Goal: Check status: Check status

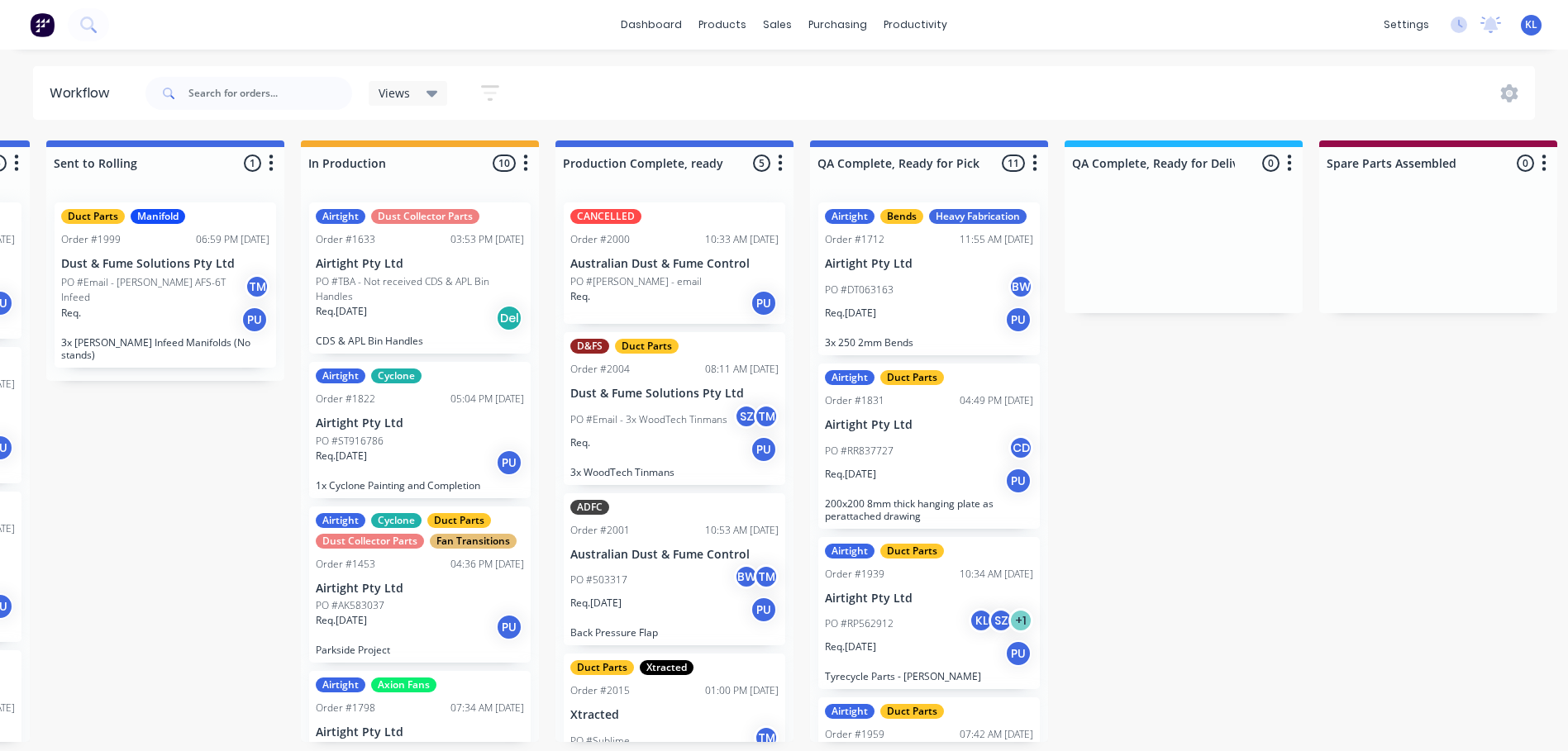
scroll to position [0, 756]
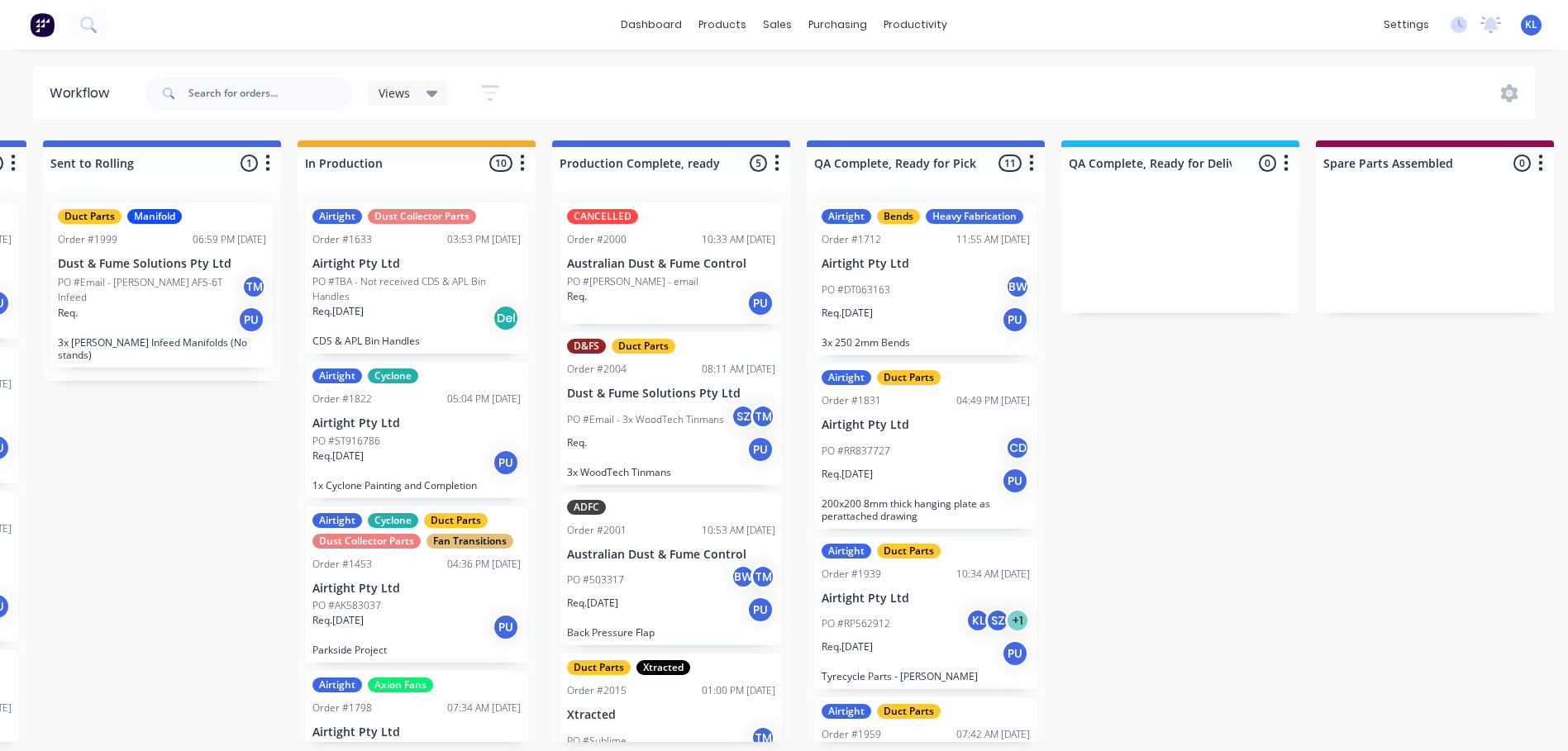
click at [685, 440] on div "Req. PU" at bounding box center [671, 449] width 208 height 28
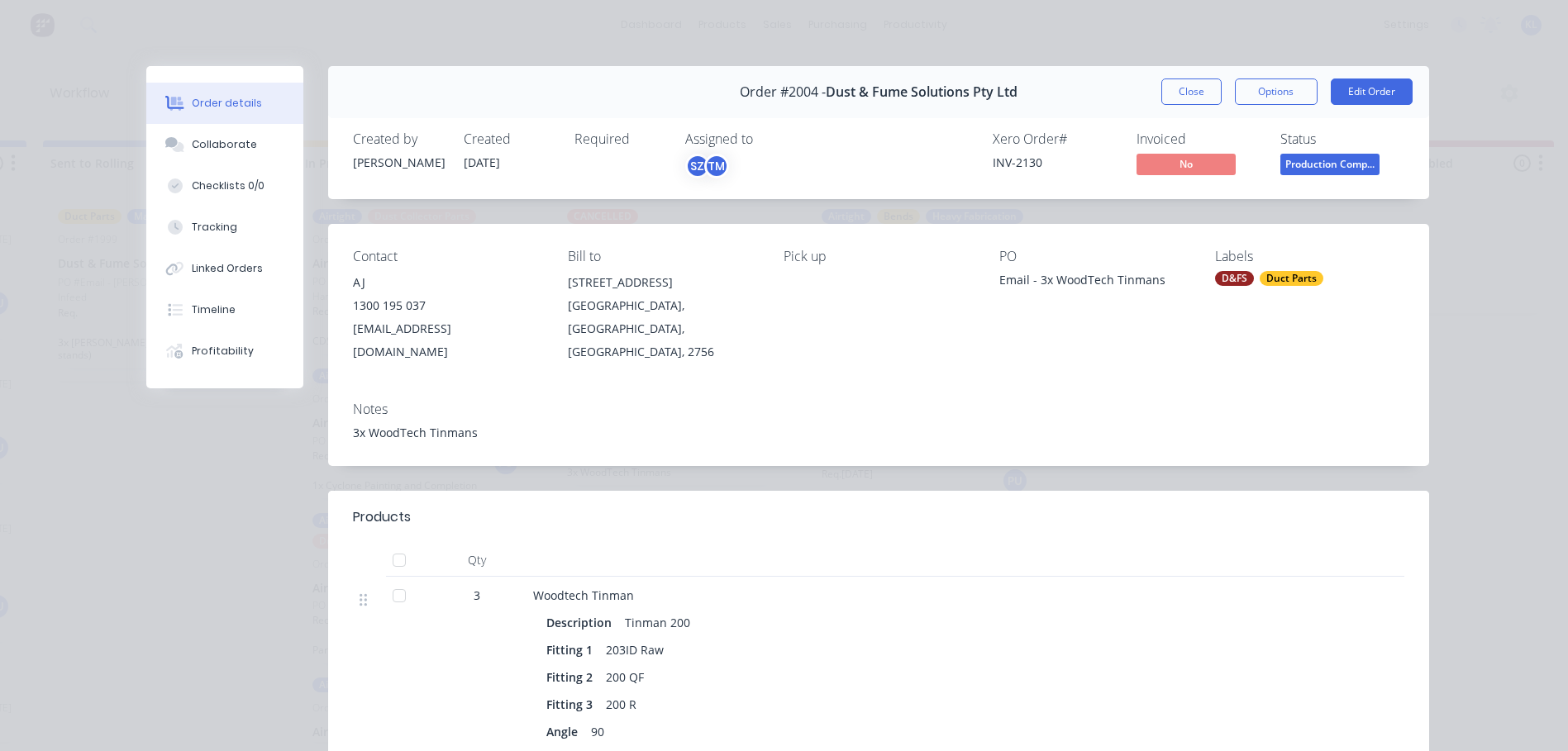
click at [1198, 88] on button "Close" at bounding box center [1191, 92] width 60 height 26
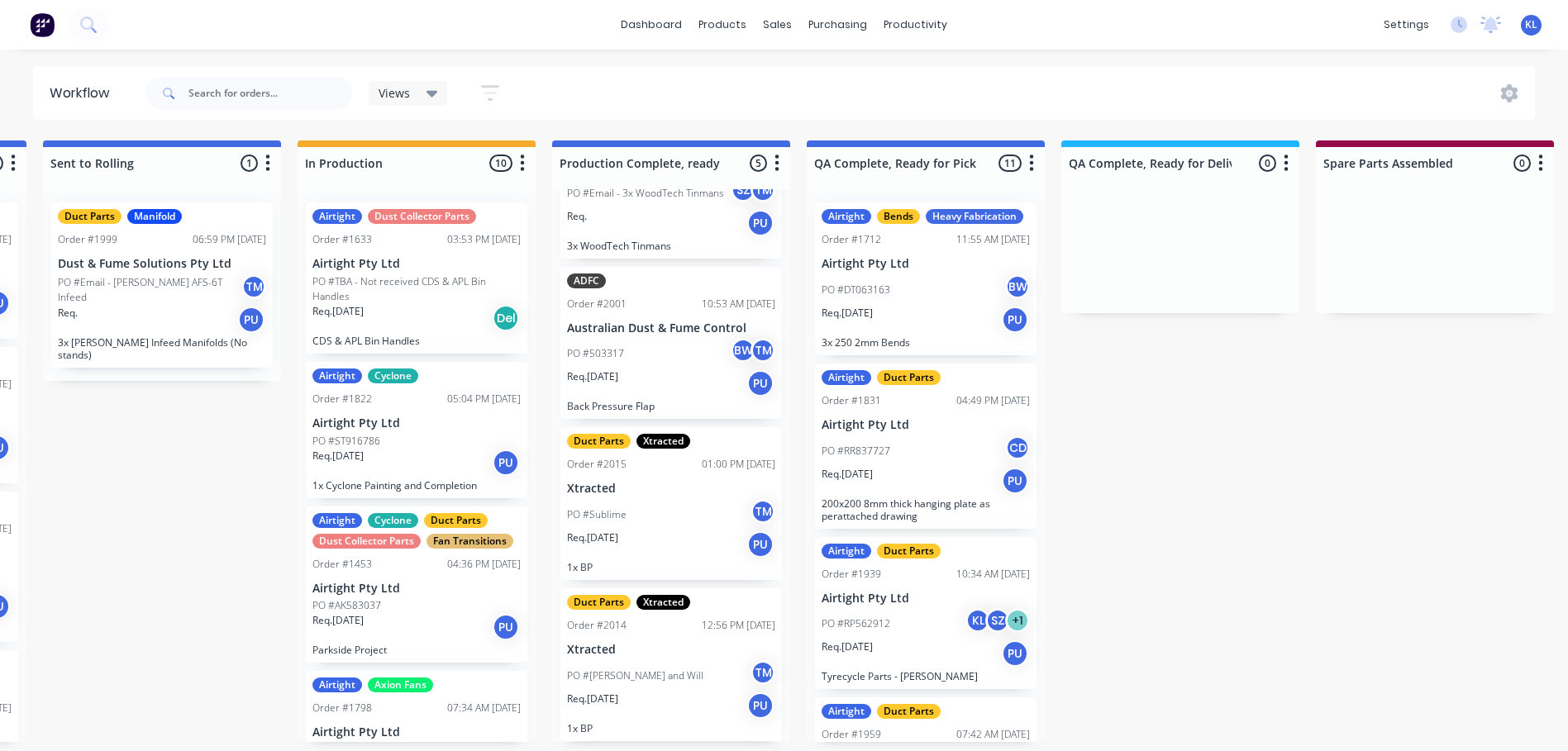
scroll to position [4, 756]
click at [696, 507] on div "PO #Sublime TM" at bounding box center [671, 515] width 208 height 32
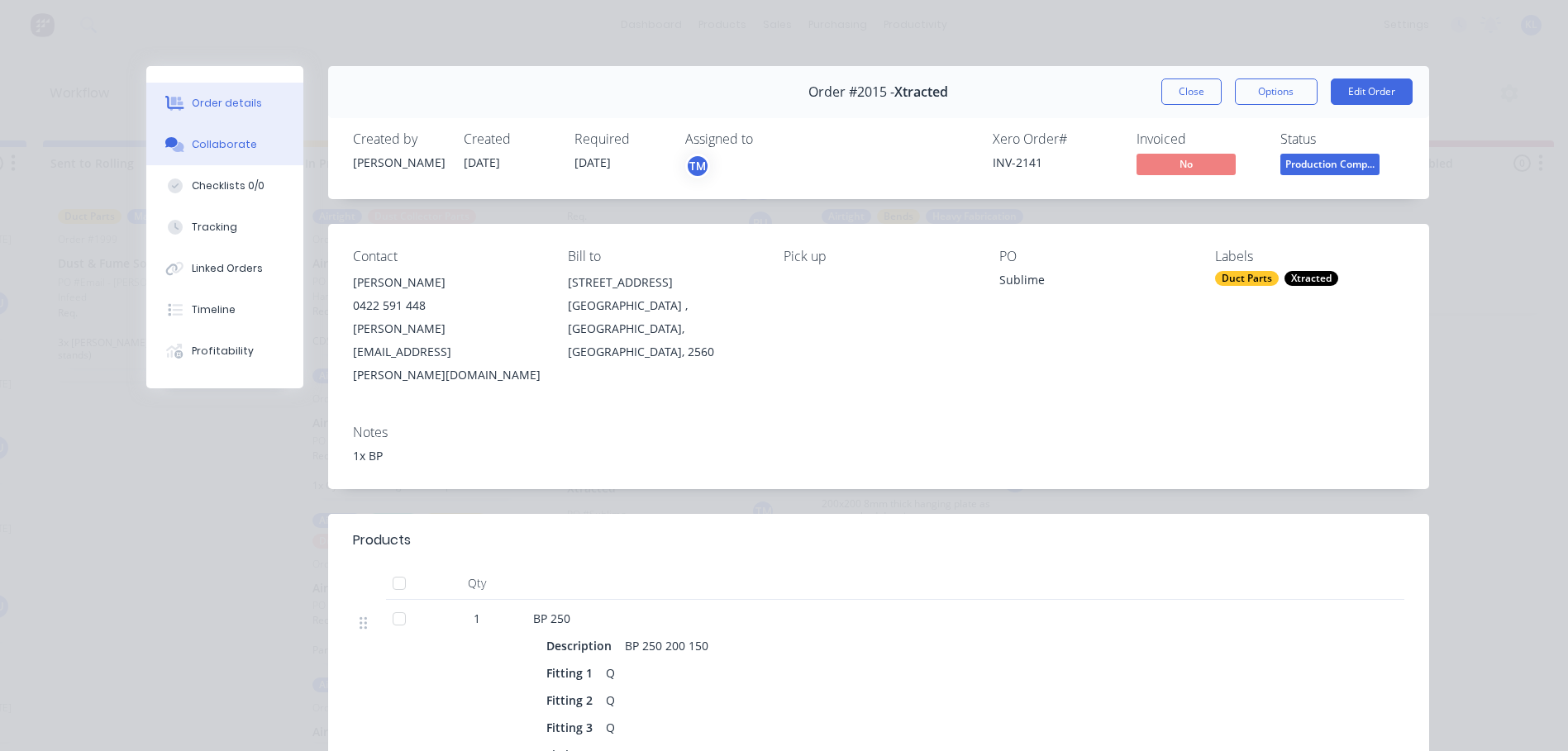
click at [249, 144] on button "Collaborate" at bounding box center [225, 144] width 157 height 41
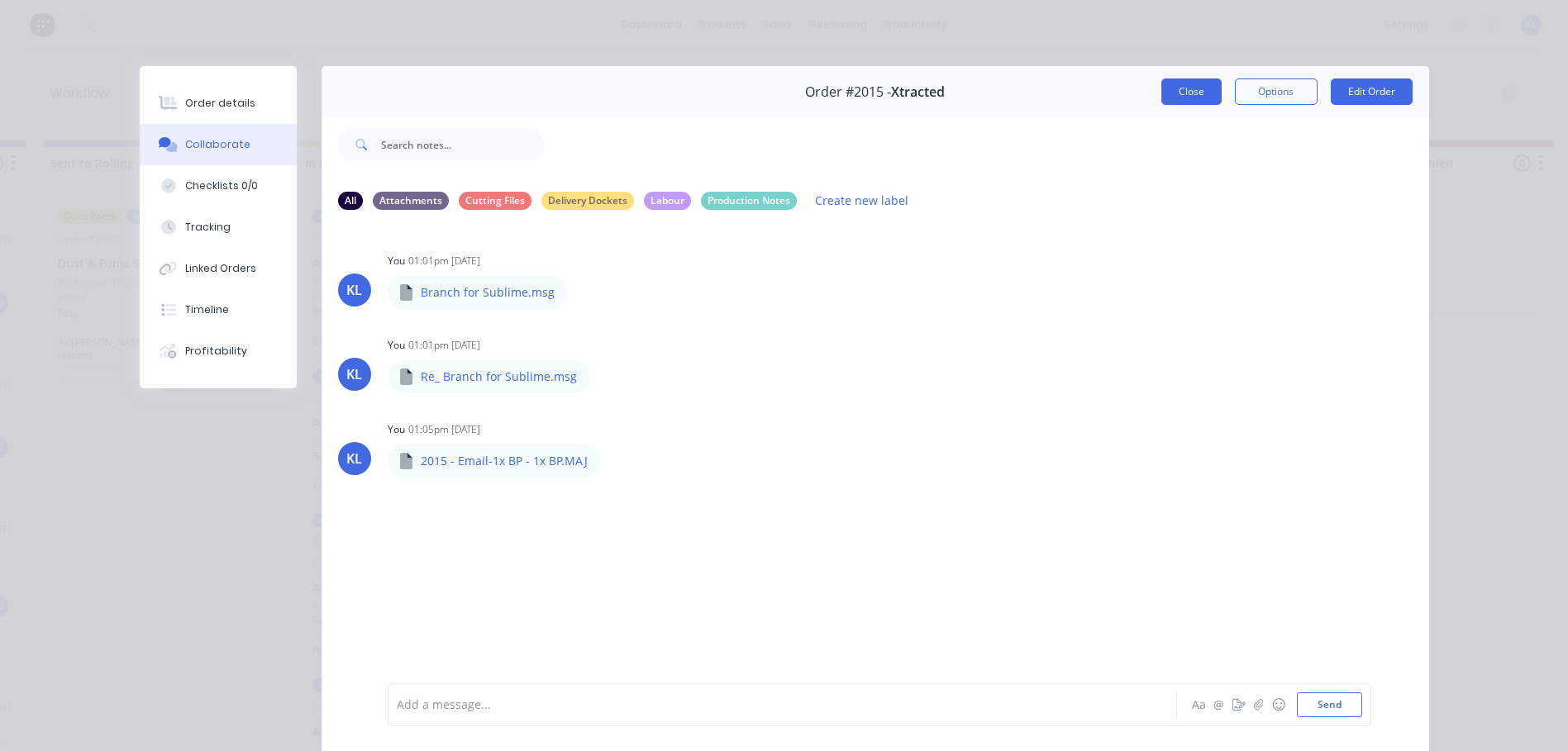
click at [1200, 88] on button "Close" at bounding box center [1191, 92] width 60 height 26
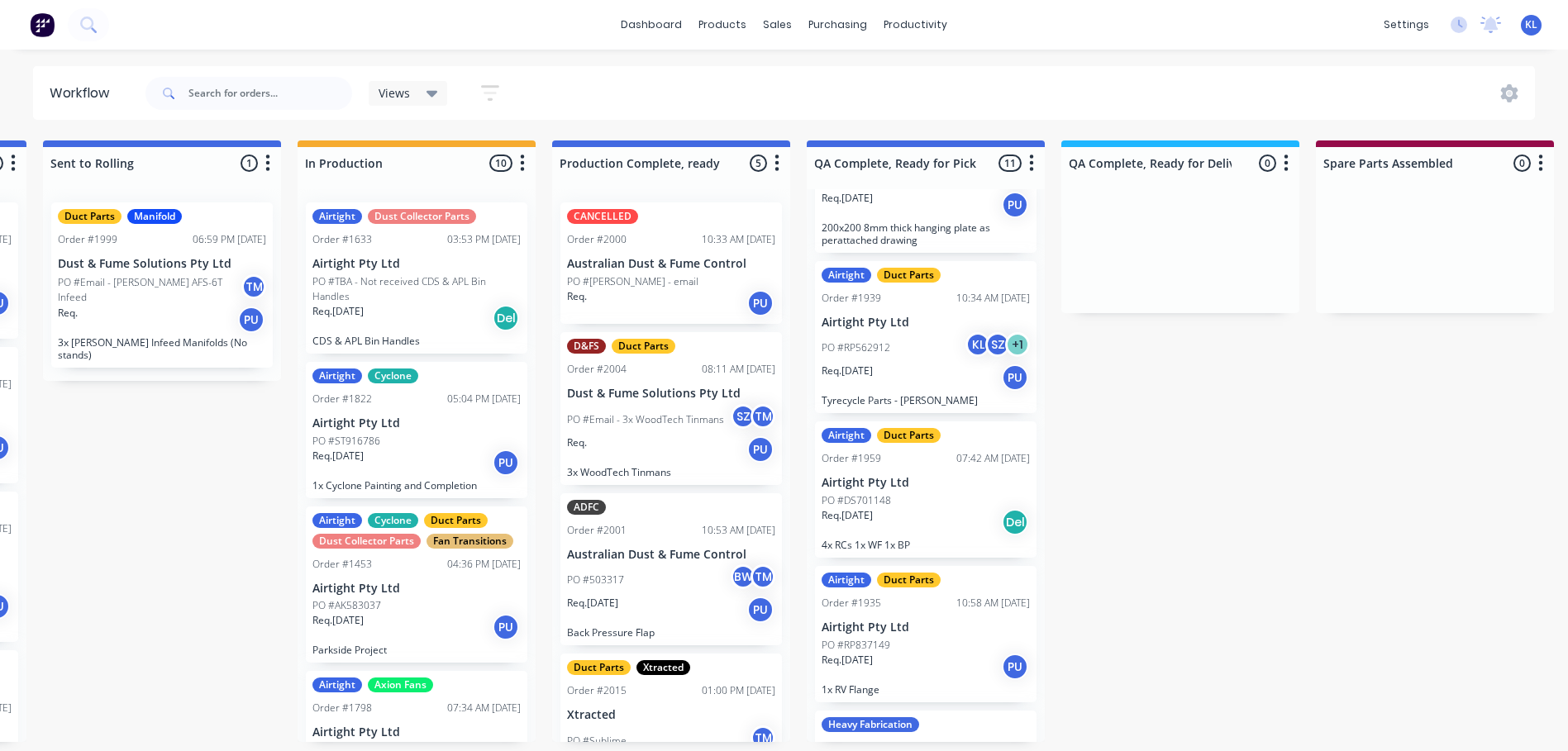
scroll to position [229, 0]
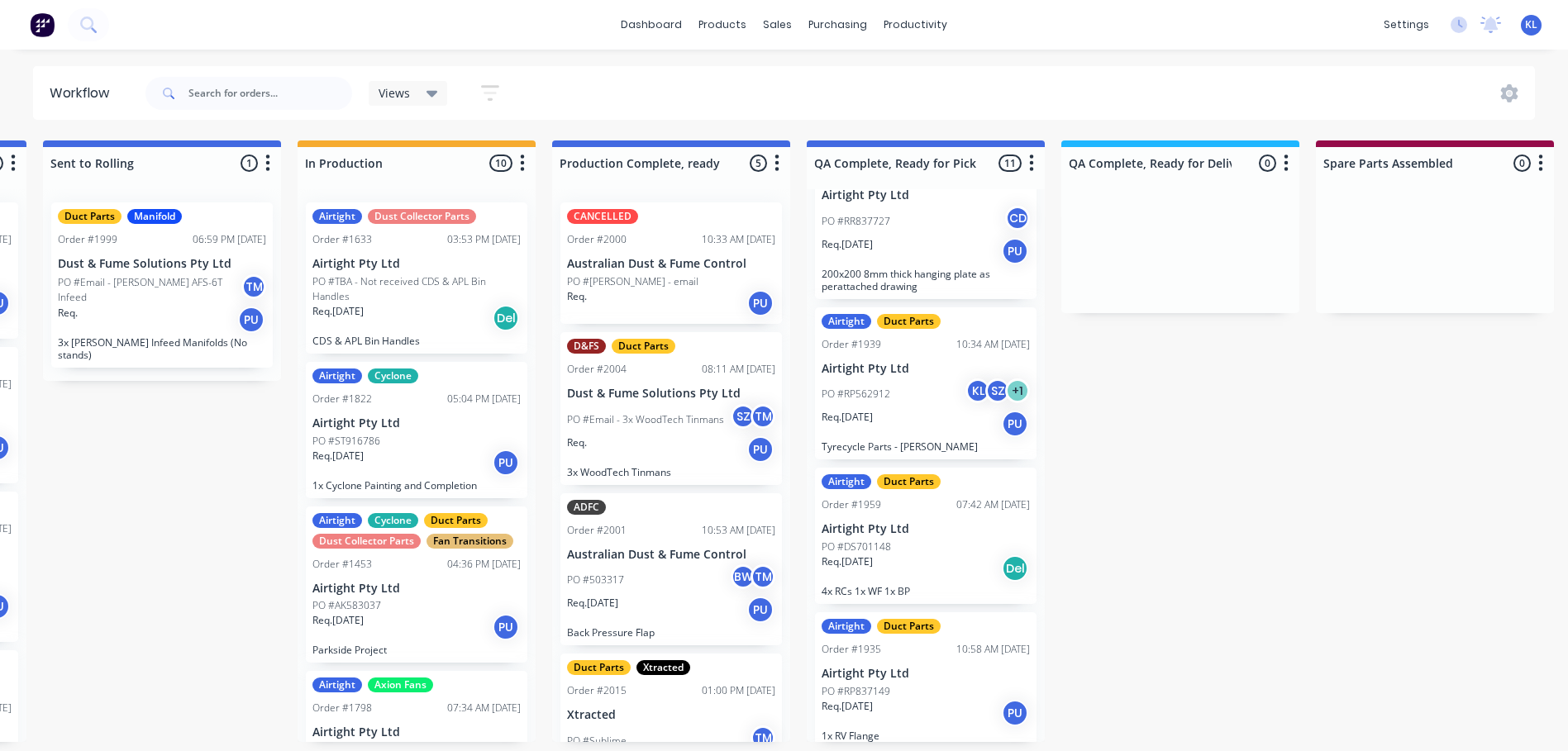
click at [652, 296] on div "Req. PU" at bounding box center [671, 303] width 208 height 28
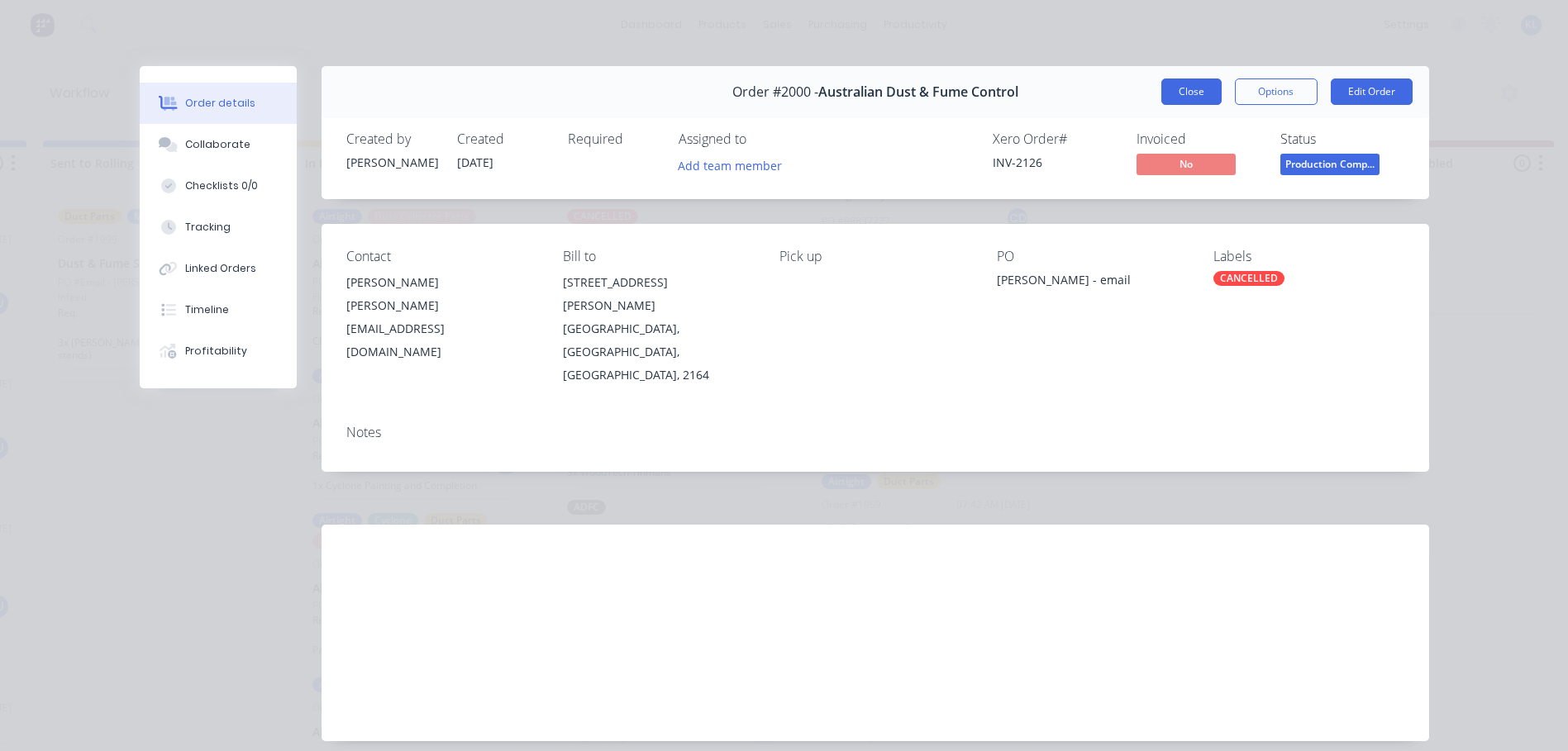
click at [1188, 95] on button "Close" at bounding box center [1191, 92] width 60 height 26
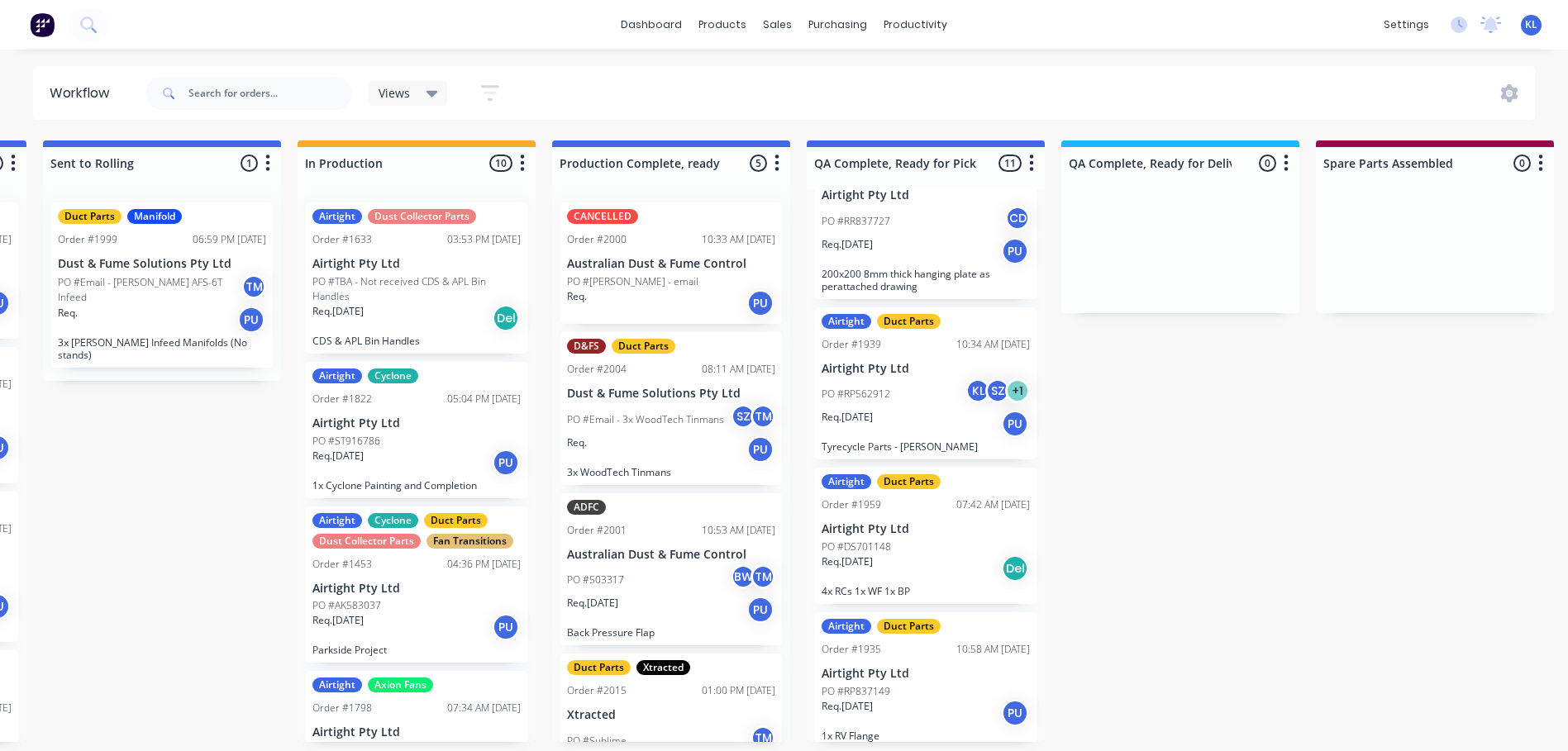
click at [774, 168] on icon "button" at bounding box center [776, 163] width 5 height 21
click at [1280, 313] on div at bounding box center [1180, 251] width 238 height 124
click at [703, 270] on p "Australian Dust & Fume Control" at bounding box center [671, 264] width 208 height 14
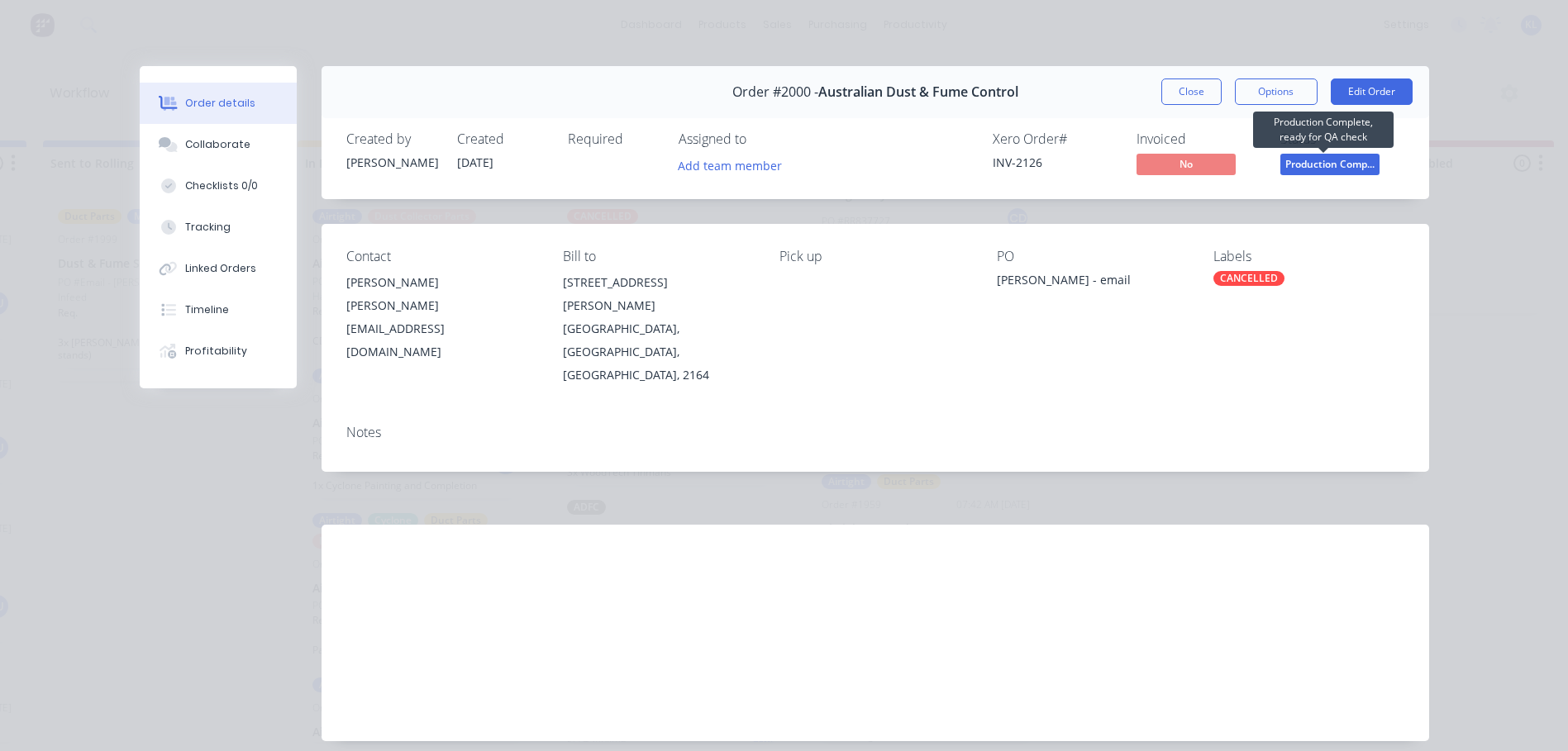
click at [1300, 172] on span "Production Comp..." at bounding box center [1329, 164] width 99 height 21
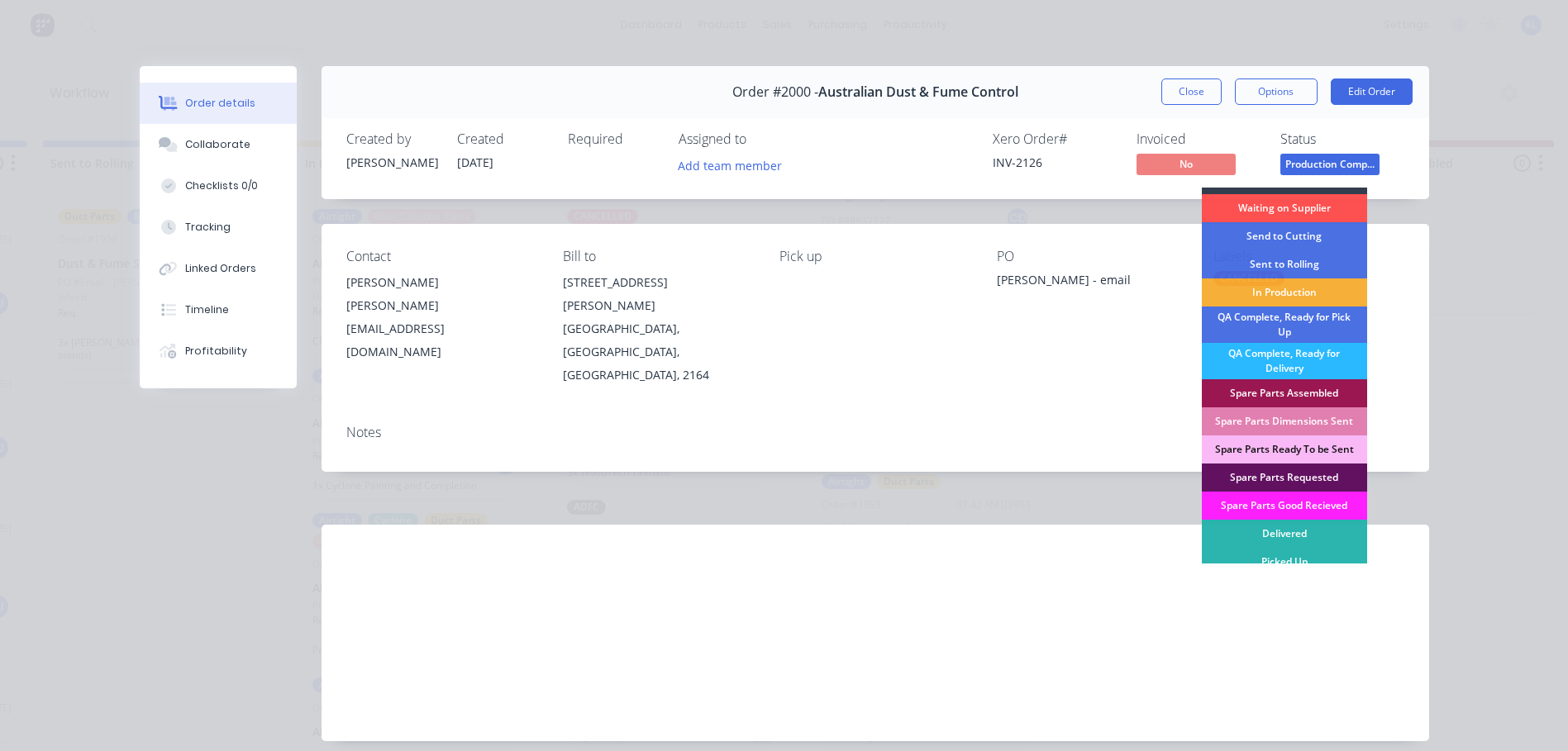
scroll to position [28, 0]
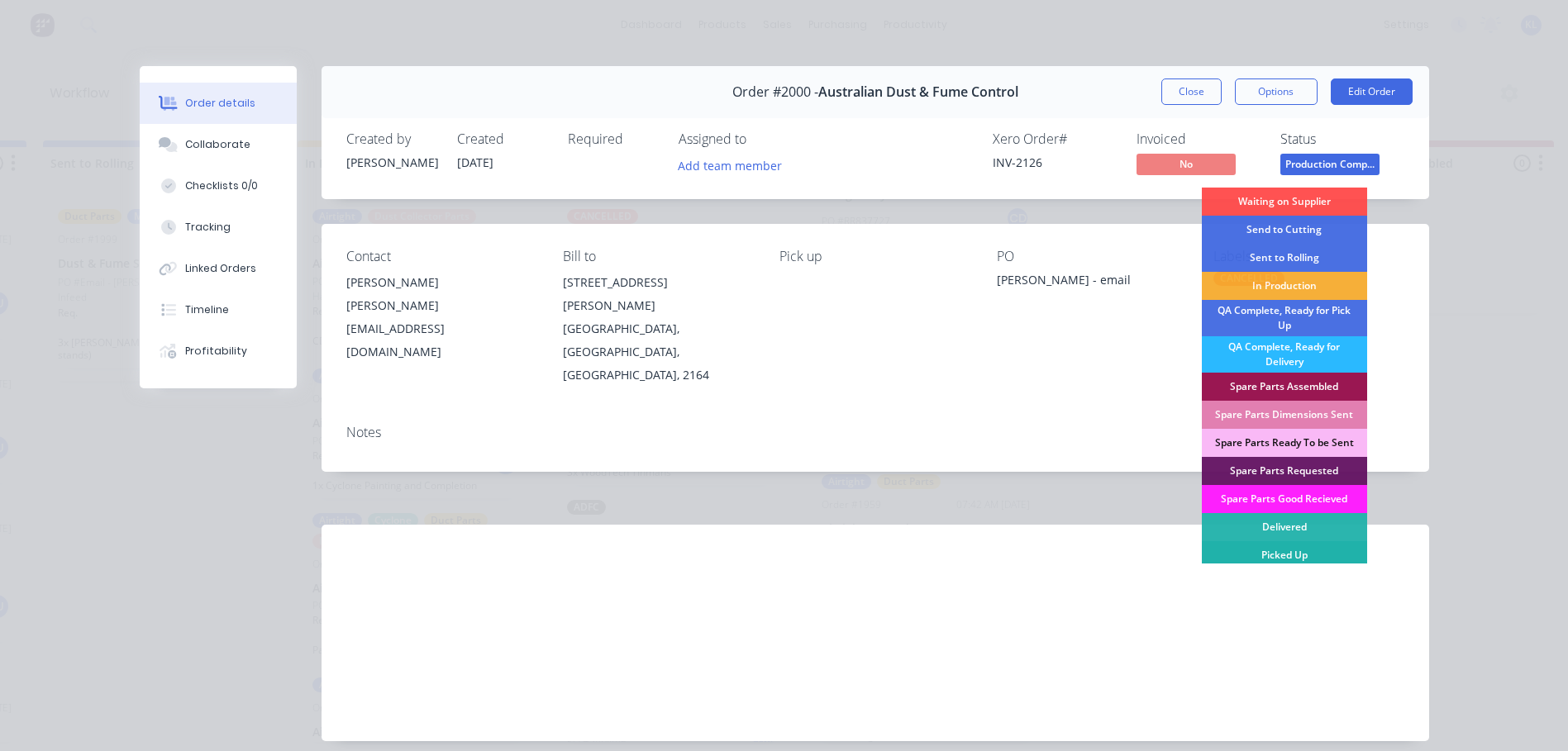
click at [1269, 549] on div "Picked Up" at bounding box center [1284, 555] width 166 height 28
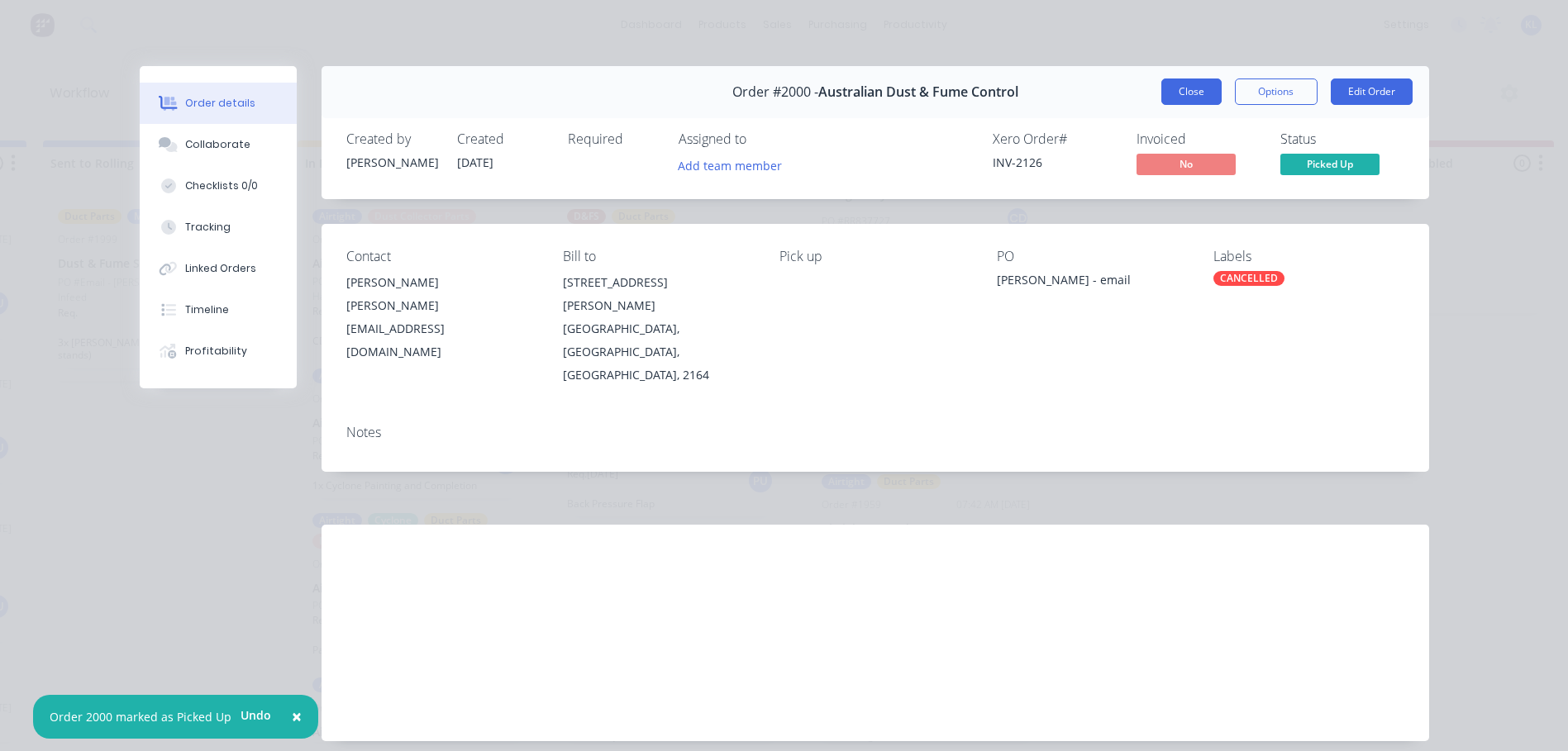
click at [1166, 94] on button "Close" at bounding box center [1191, 92] width 60 height 26
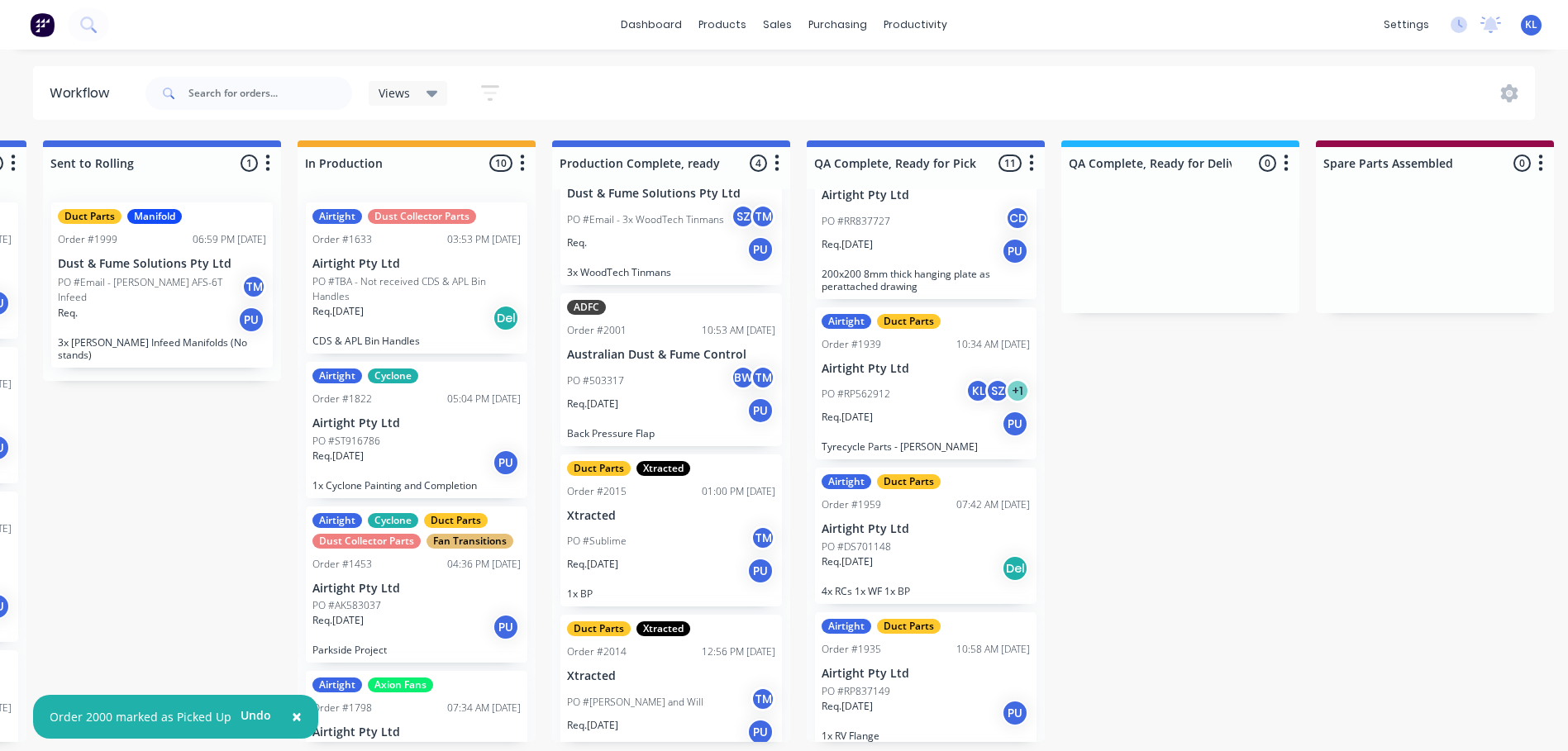
scroll to position [96, 0]
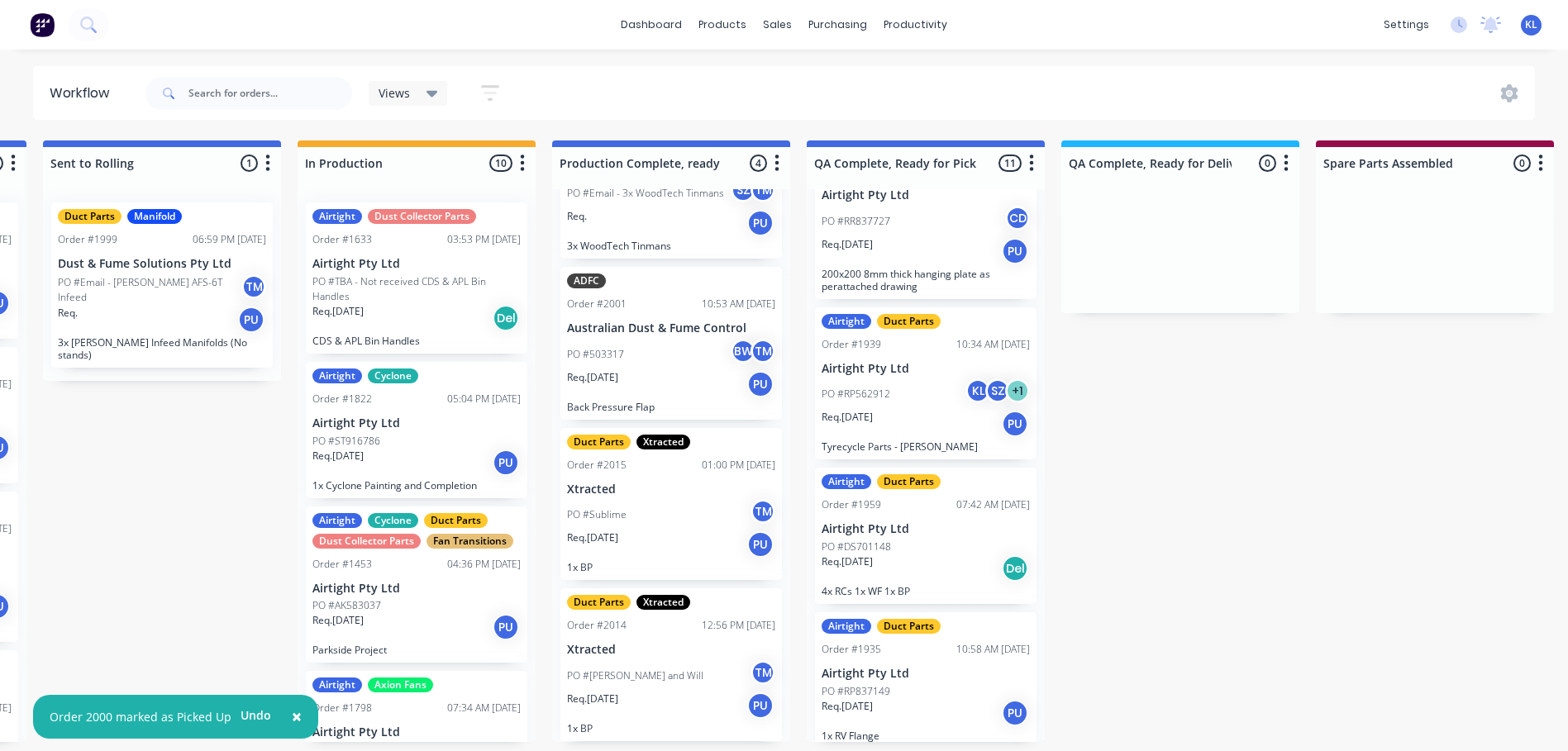
click at [646, 382] on div "Req. [DATE] PU" at bounding box center [671, 384] width 208 height 28
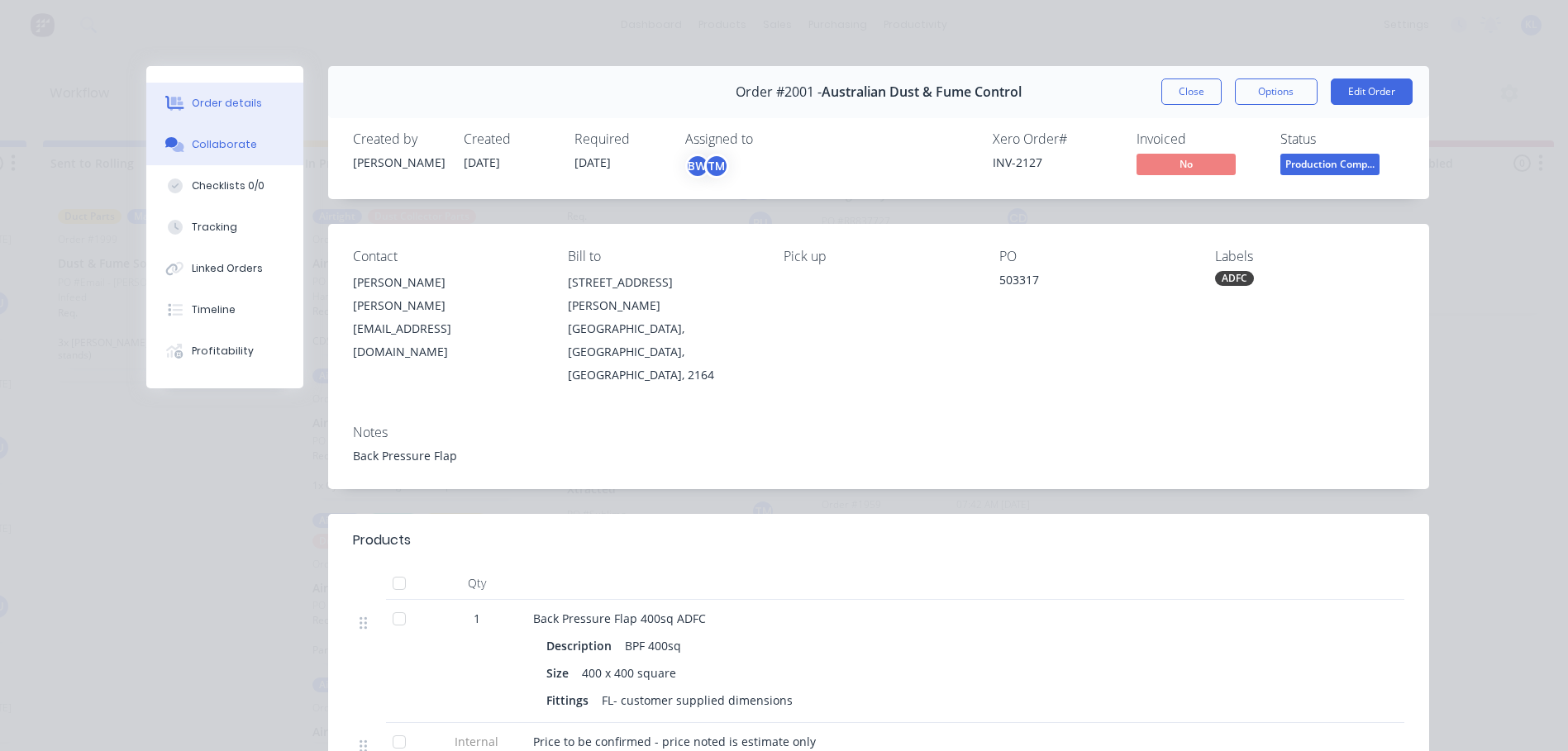
click at [220, 144] on div "Collaborate" at bounding box center [225, 145] width 66 height 15
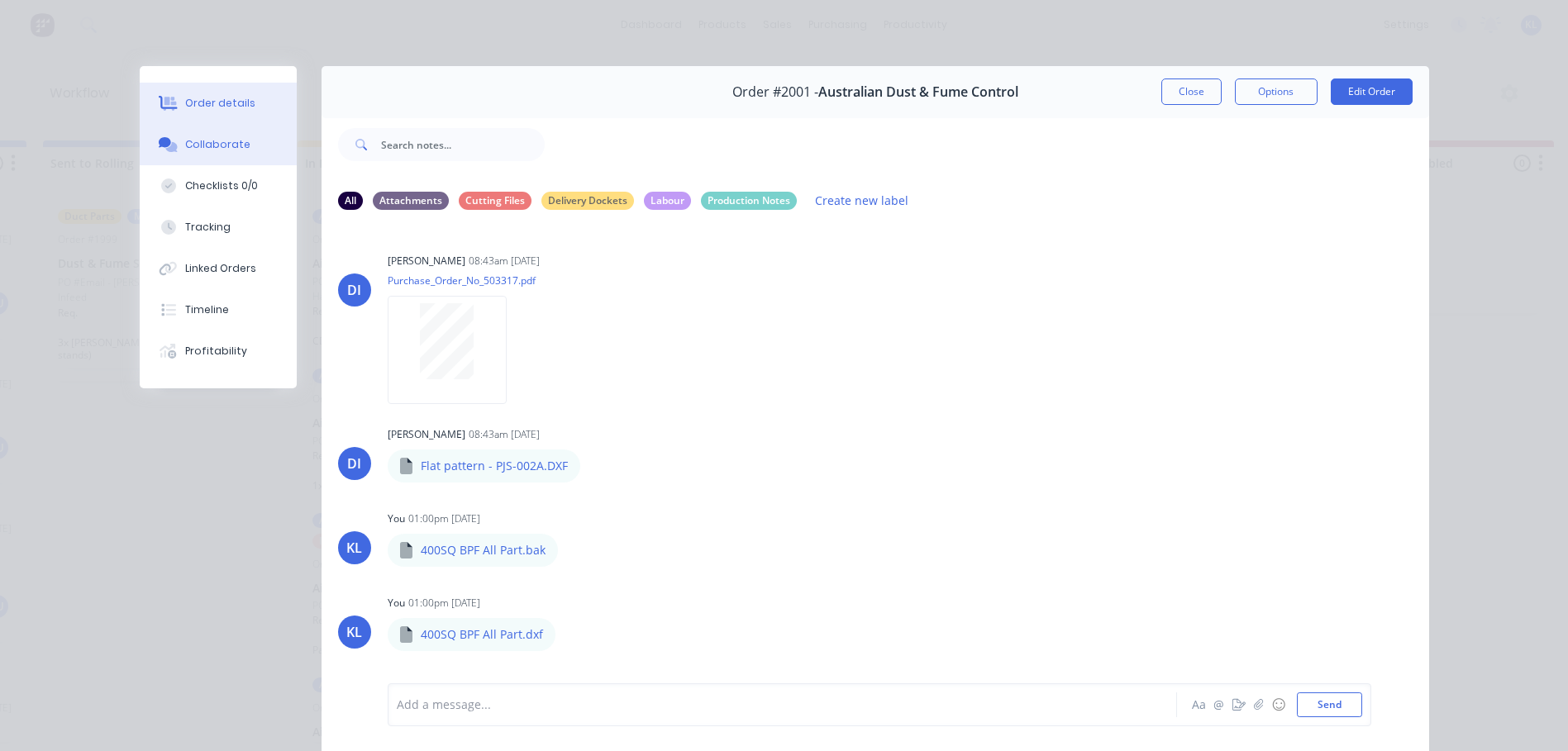
click at [246, 104] on button "Order details" at bounding box center [218, 103] width 157 height 41
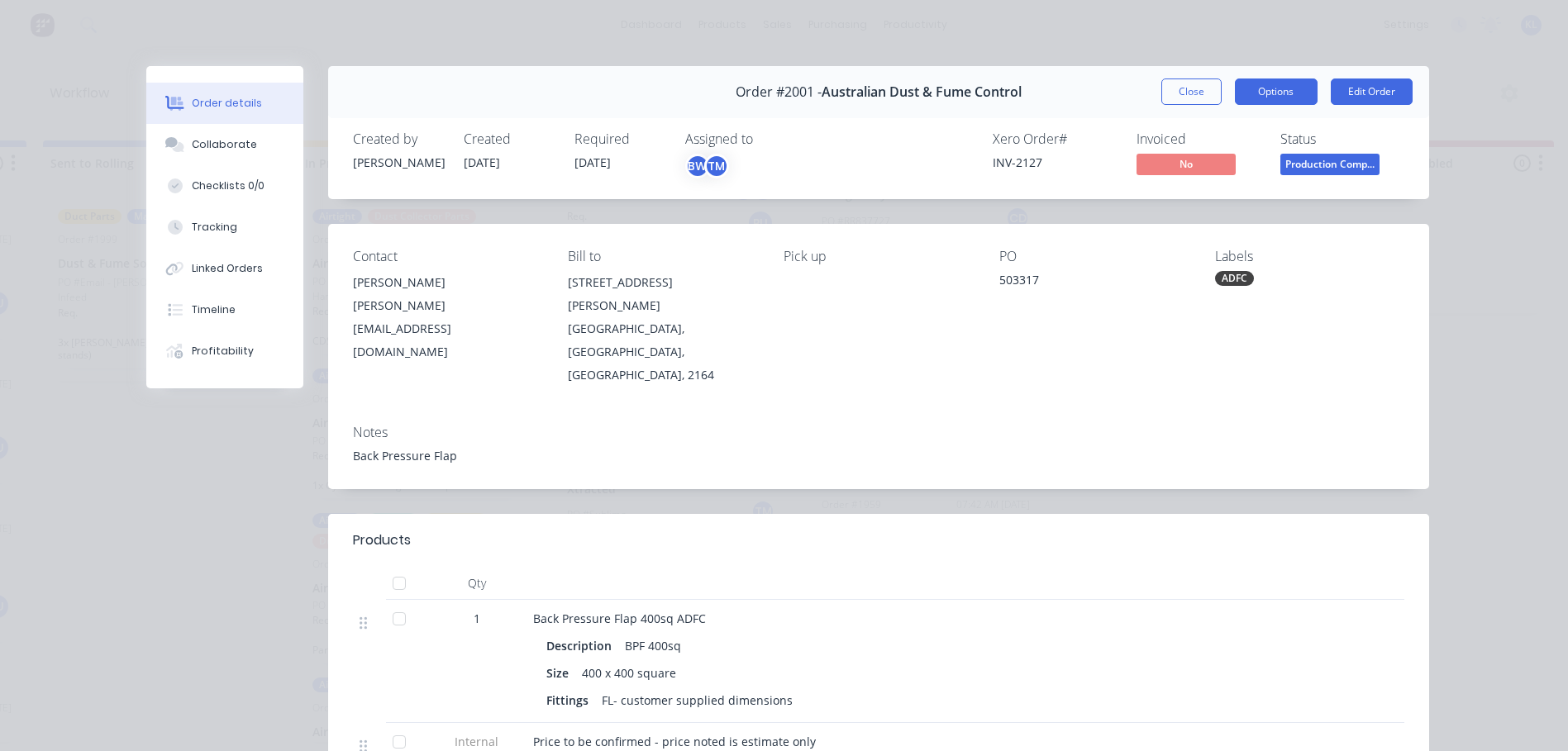
click at [1251, 96] on button "Options" at bounding box center [1276, 92] width 82 height 26
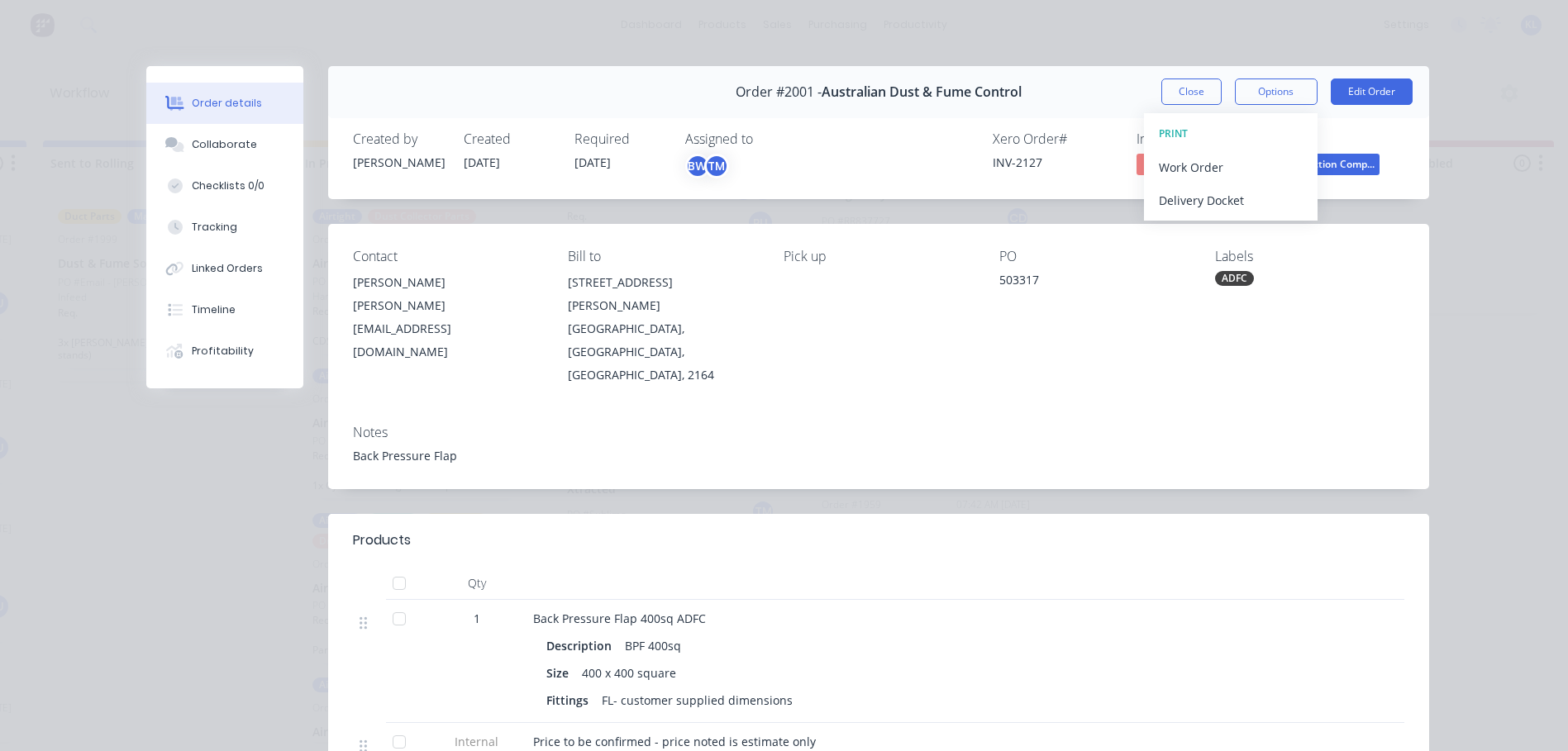
click at [1369, 166] on span "Production Comp..." at bounding box center [1329, 164] width 99 height 21
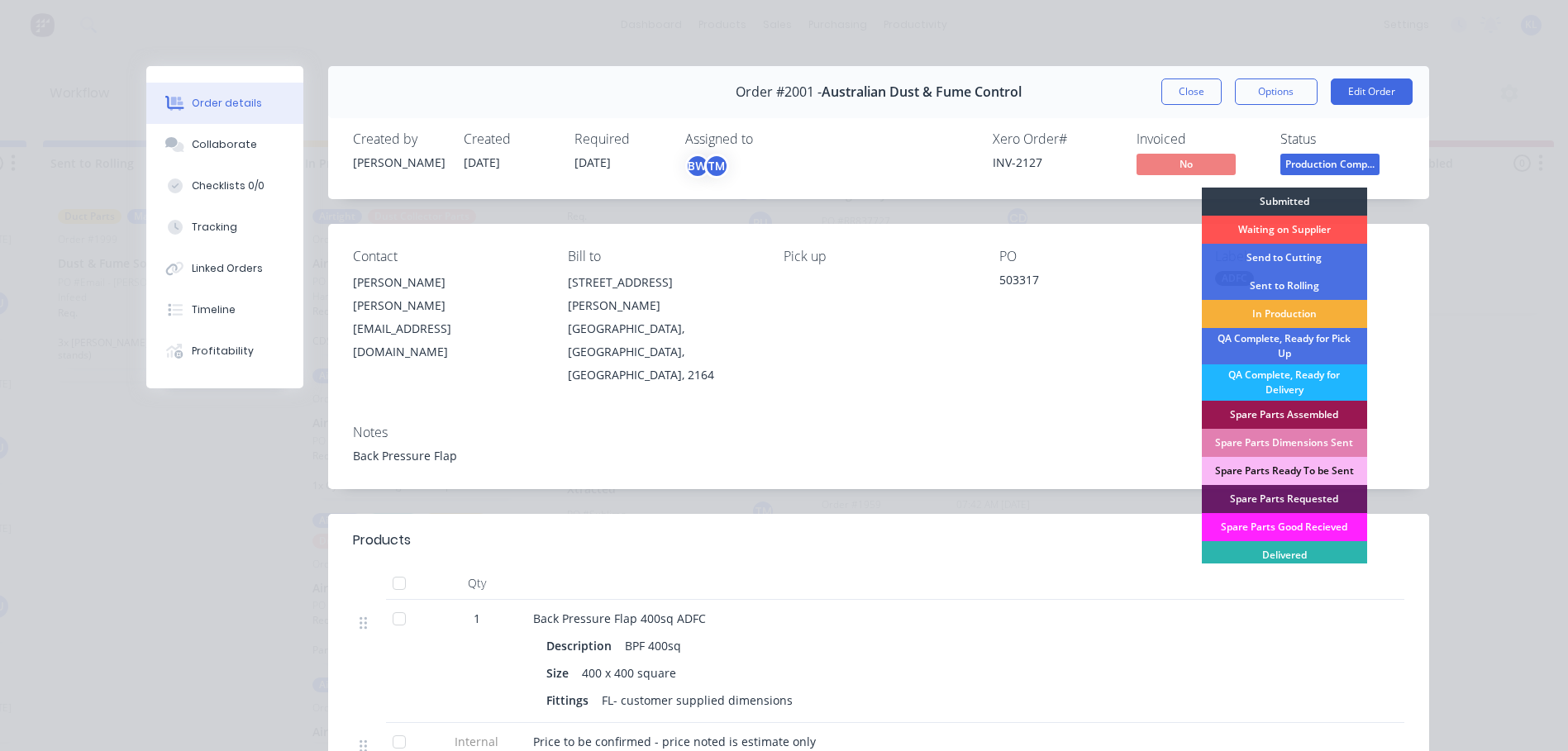
scroll to position [28, 0]
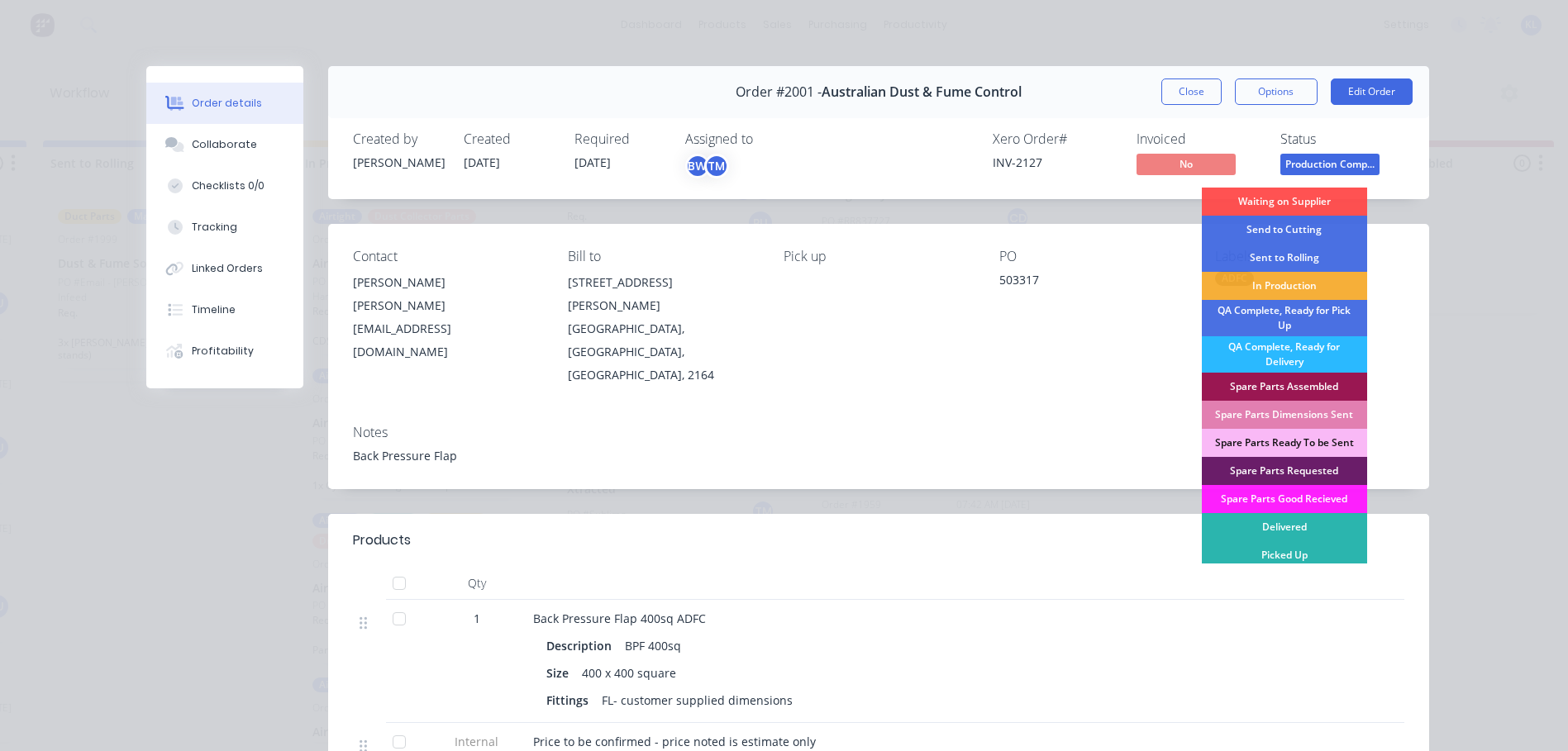
click at [1300, 319] on div "QA Complete, Ready for Pick Up" at bounding box center [1284, 317] width 166 height 37
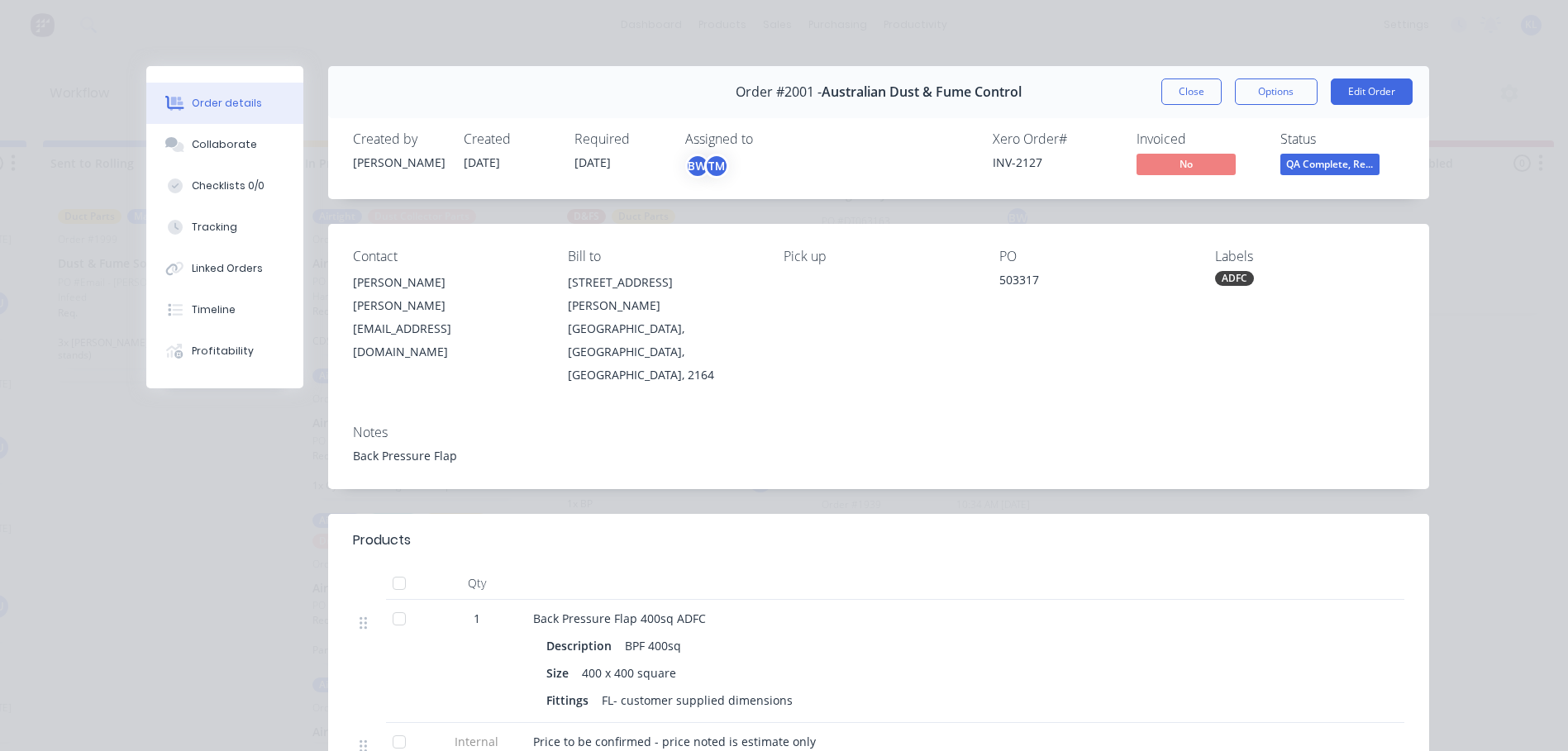
scroll to position [0, 0]
click at [1190, 87] on button "Close" at bounding box center [1191, 92] width 60 height 26
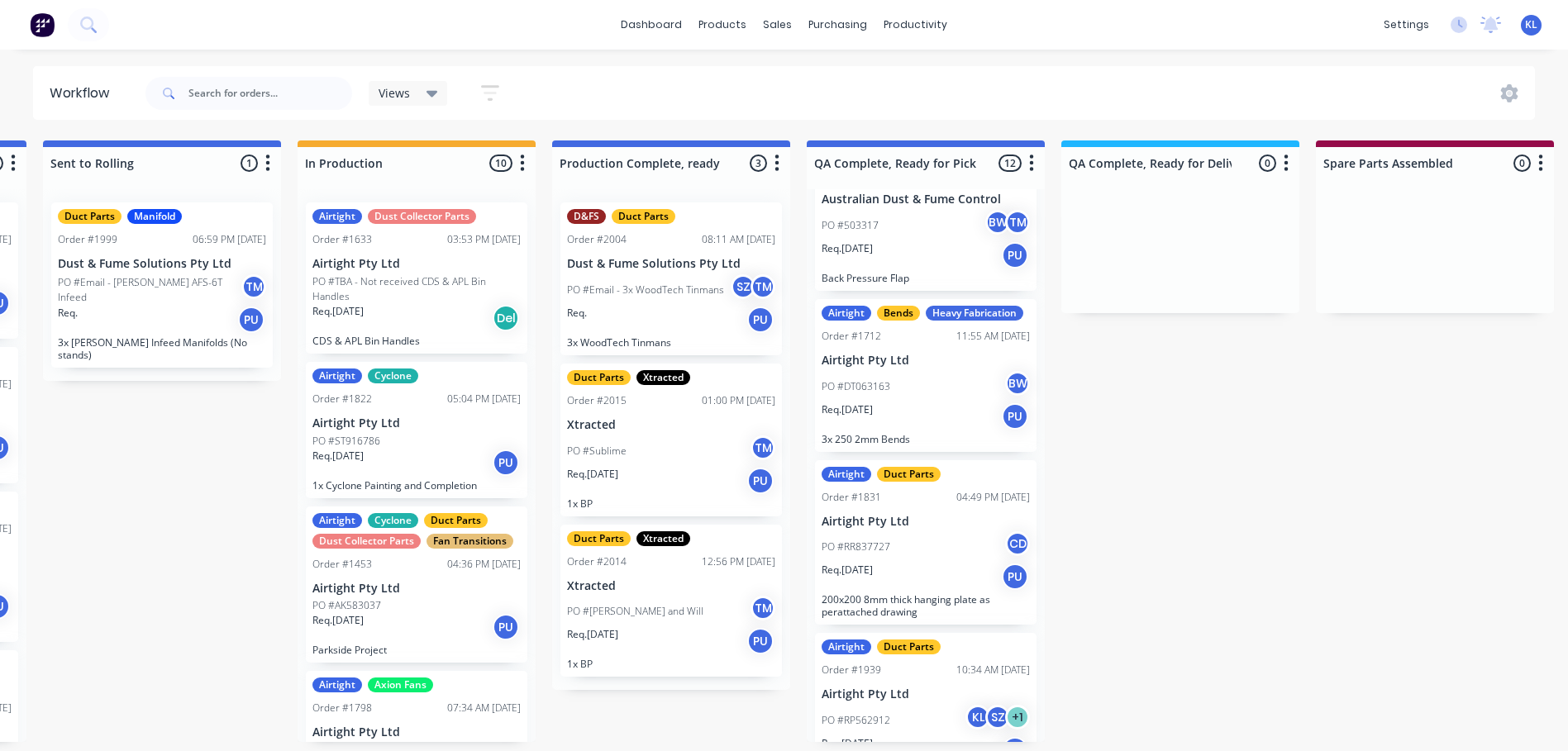
scroll to position [0, 756]
click at [626, 435] on div "PO #Sublime TM" at bounding box center [671, 451] width 208 height 32
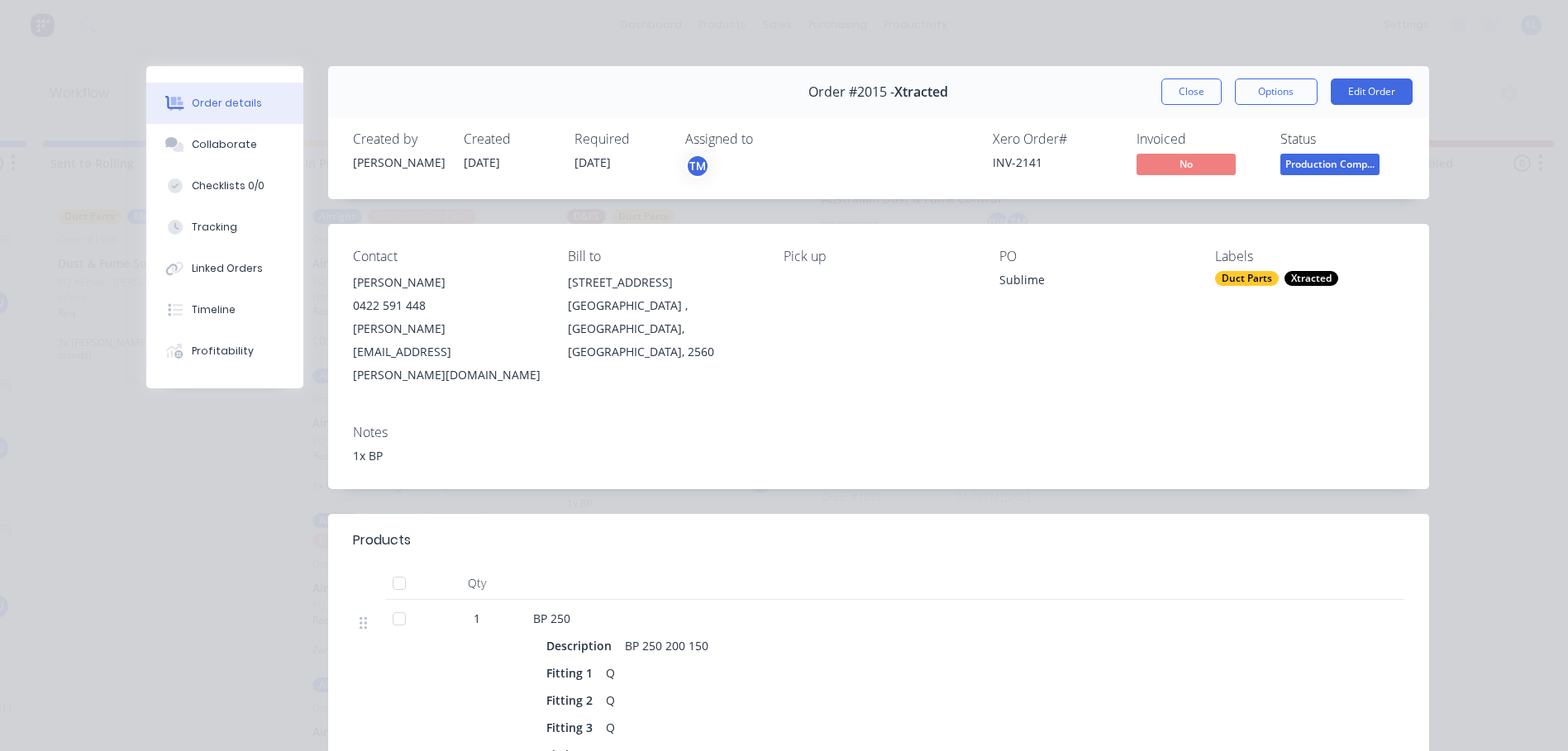
click at [1310, 155] on span "Production Comp..." at bounding box center [1329, 164] width 99 height 21
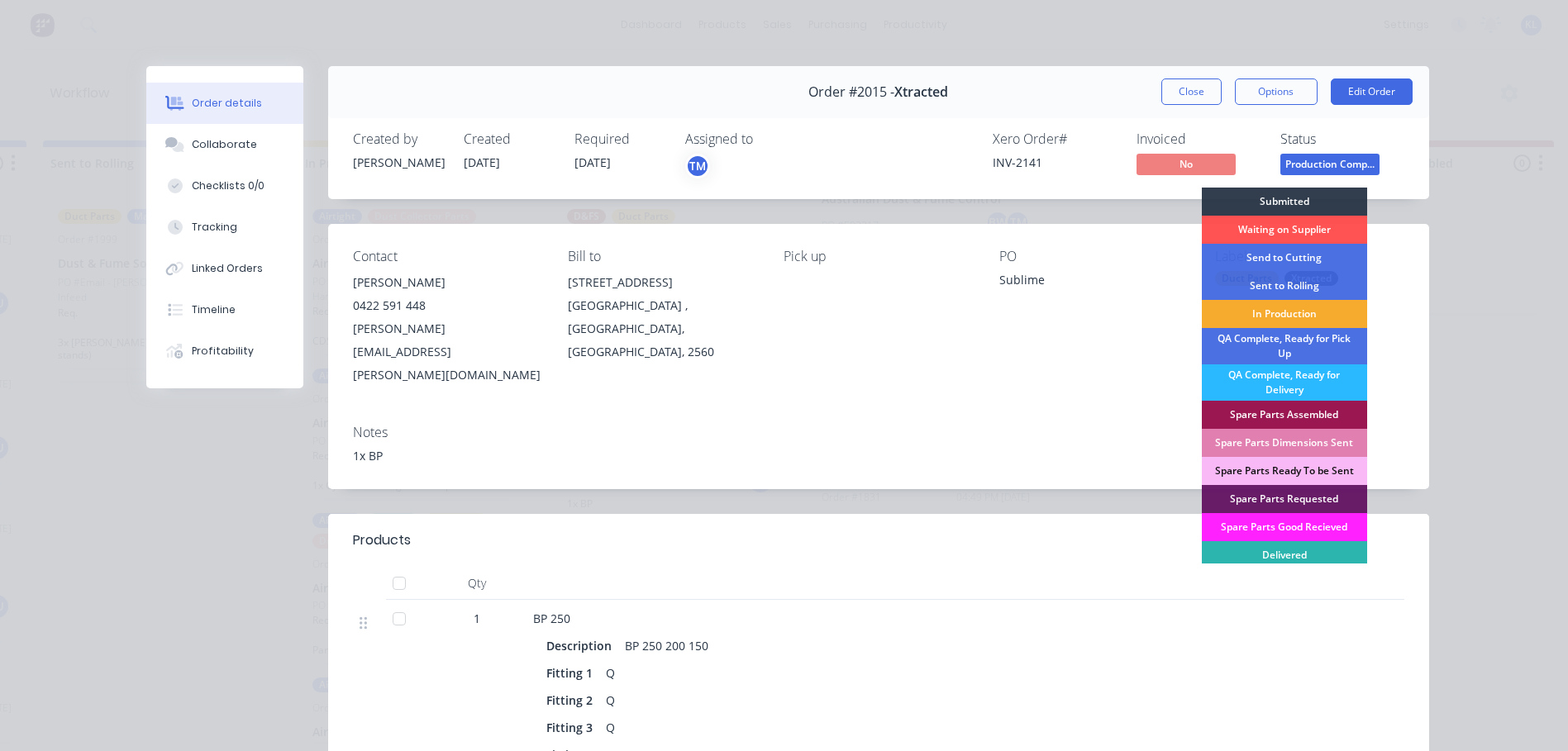
scroll to position [28, 0]
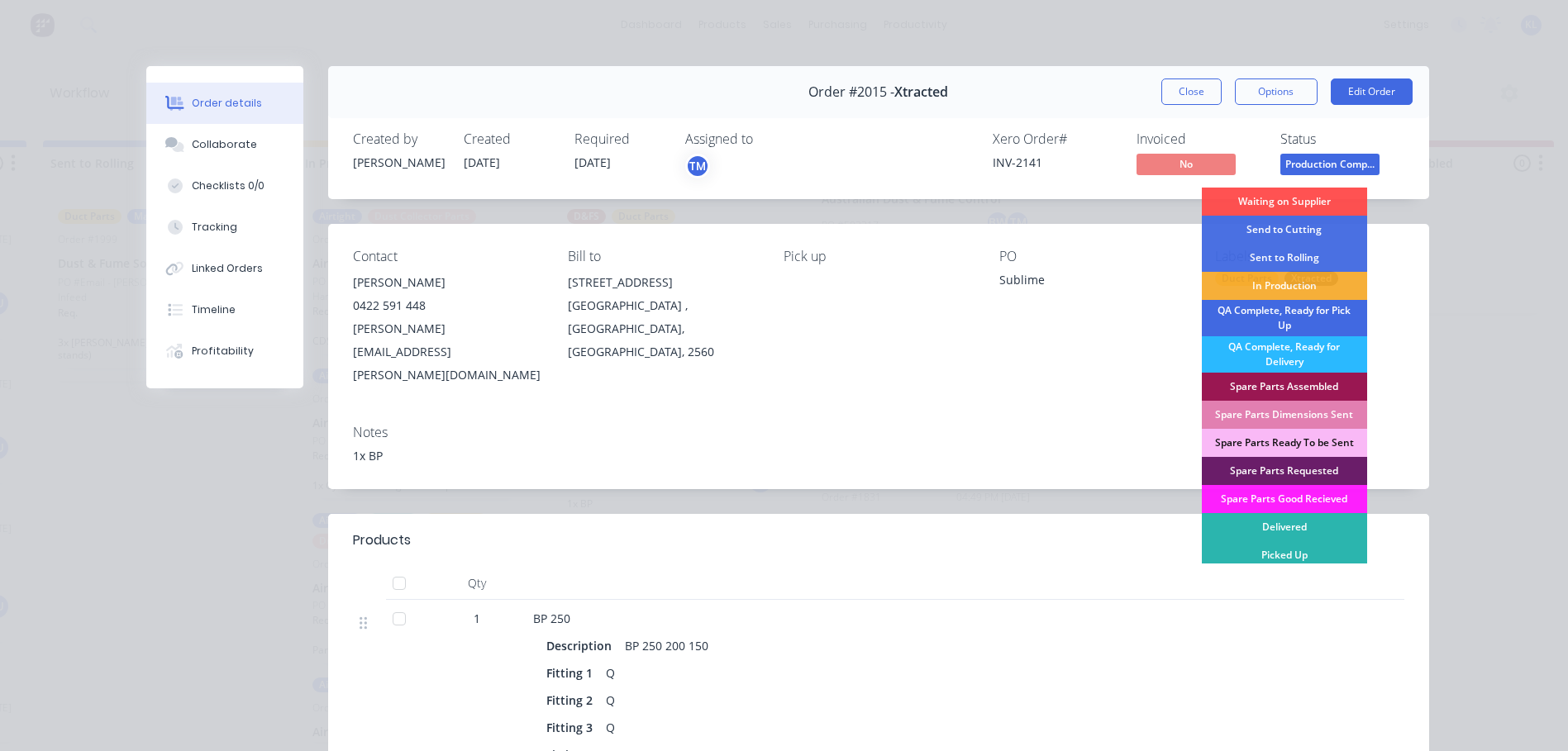
click at [1288, 318] on div "QA Complete, Ready for Pick Up" at bounding box center [1284, 317] width 166 height 37
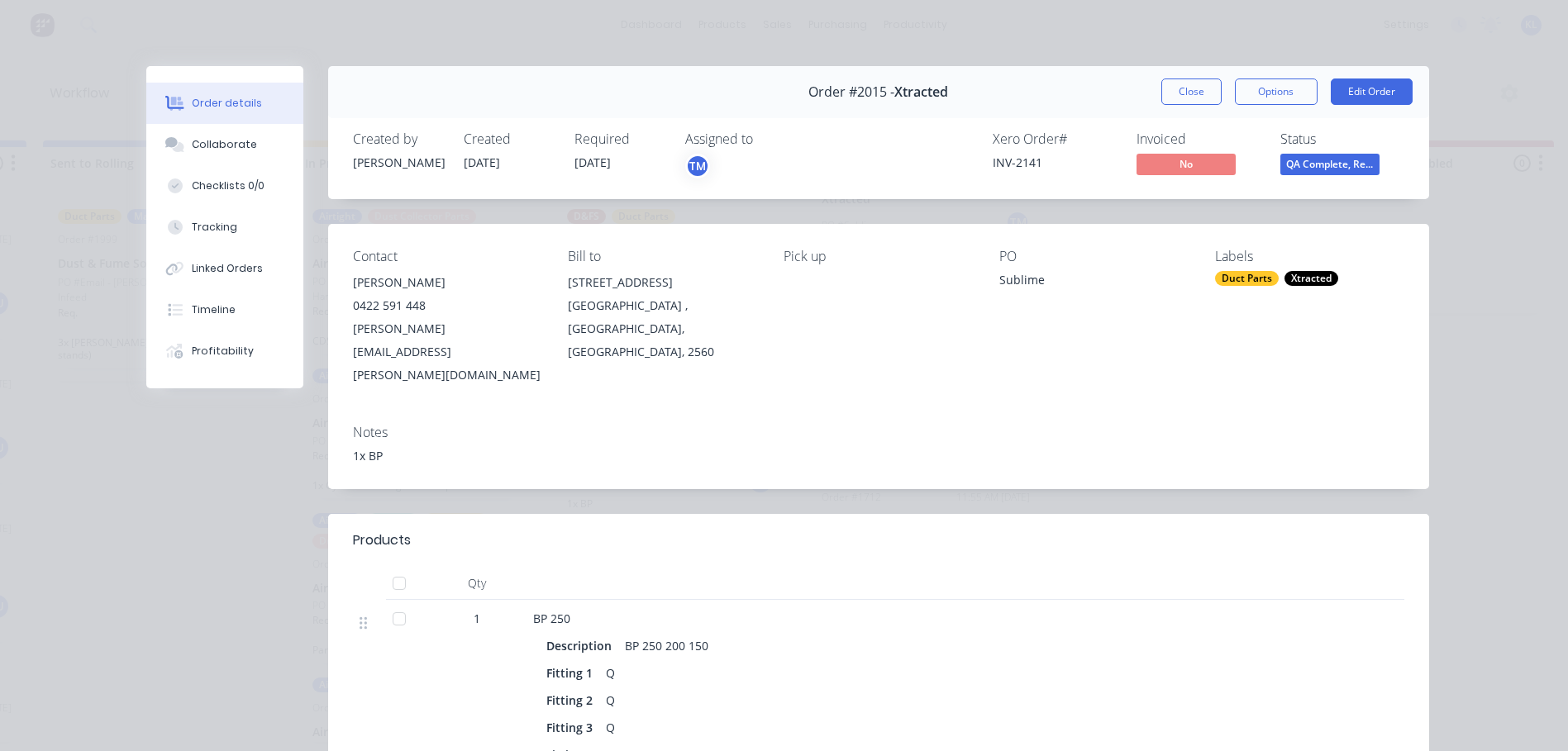
click at [1178, 97] on button "Close" at bounding box center [1191, 92] width 60 height 26
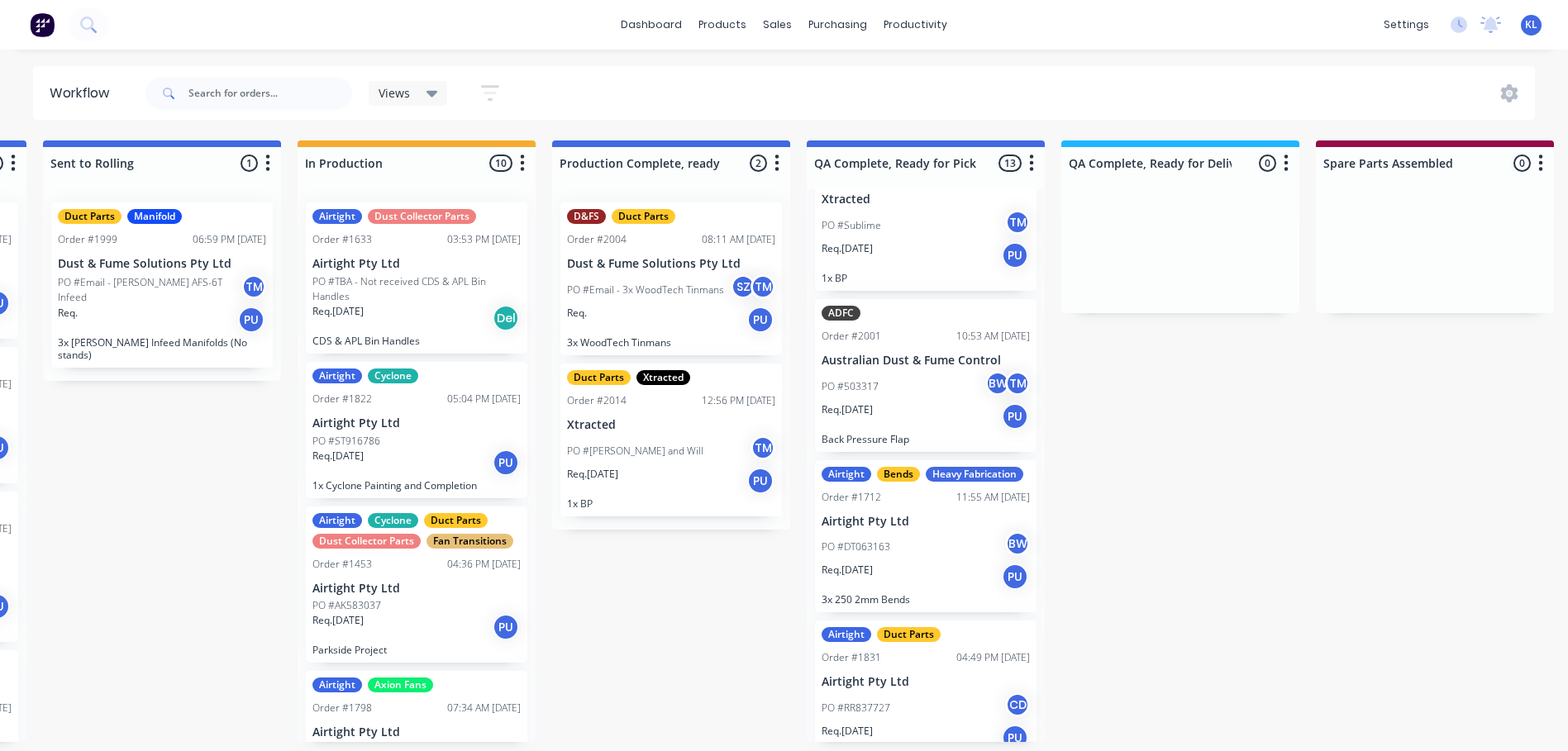
scroll to position [4, 756]
click at [618, 470] on p "Req. [DATE]" at bounding box center [593, 475] width 51 height 15
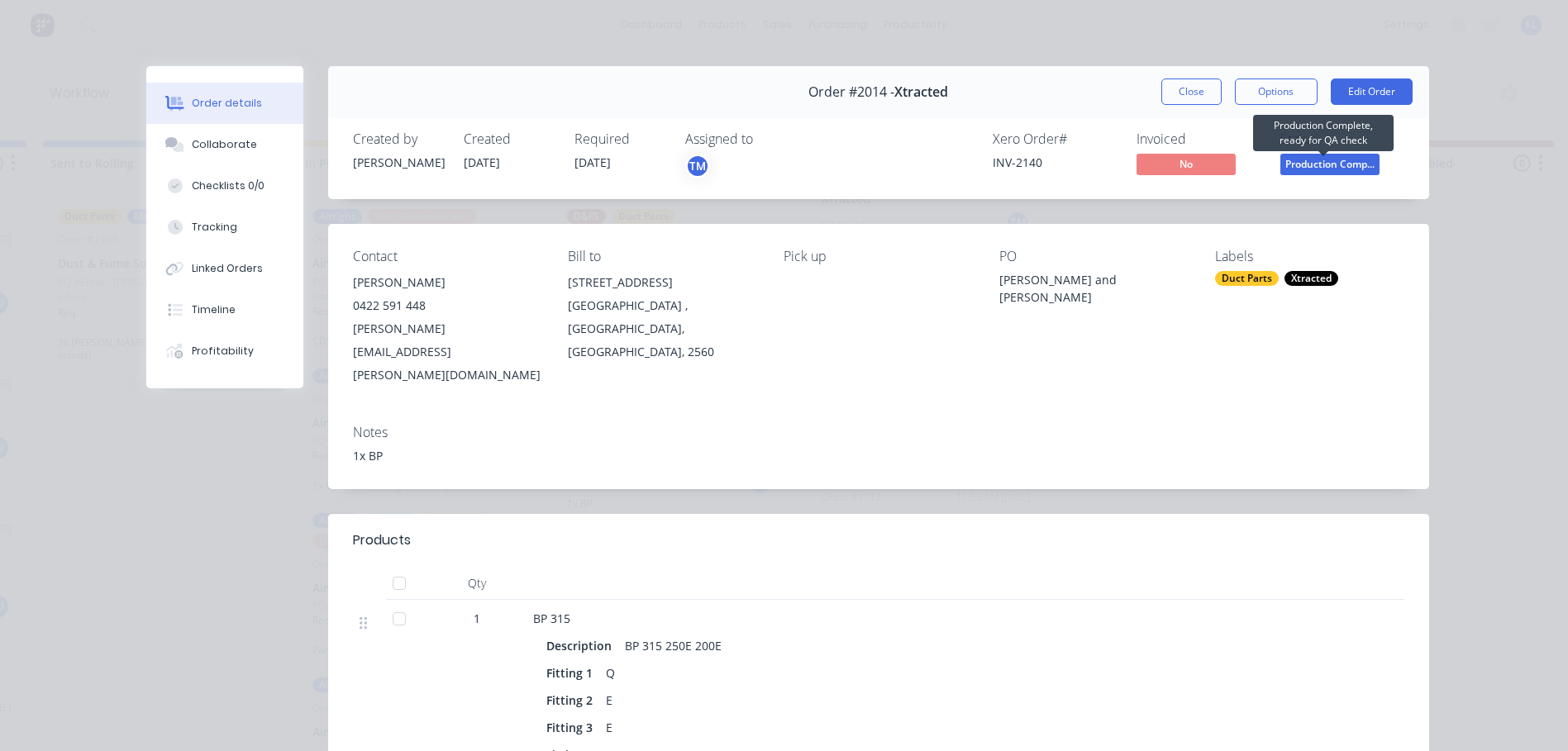
click at [1320, 159] on span "Production Comp..." at bounding box center [1329, 164] width 99 height 21
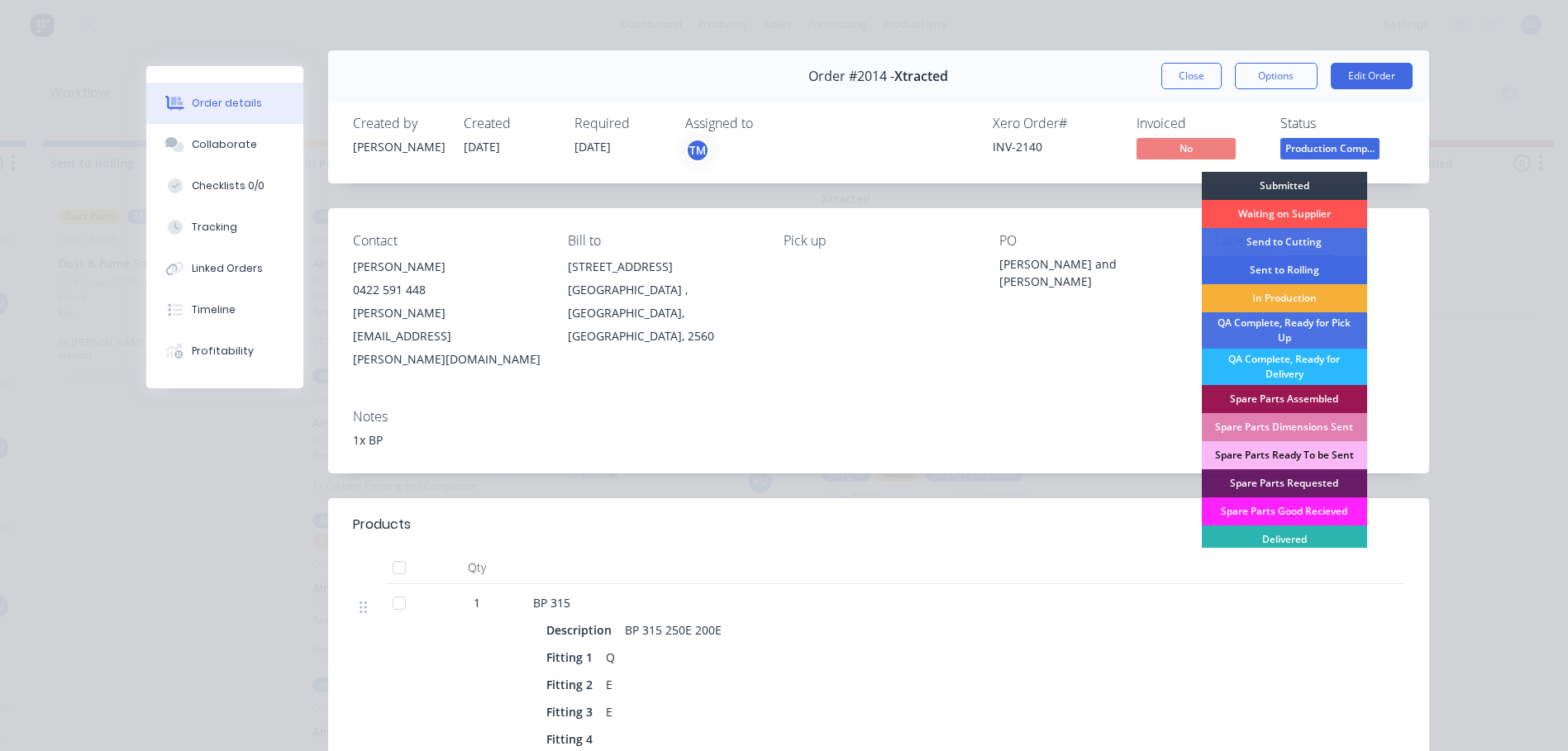
scroll to position [0, 0]
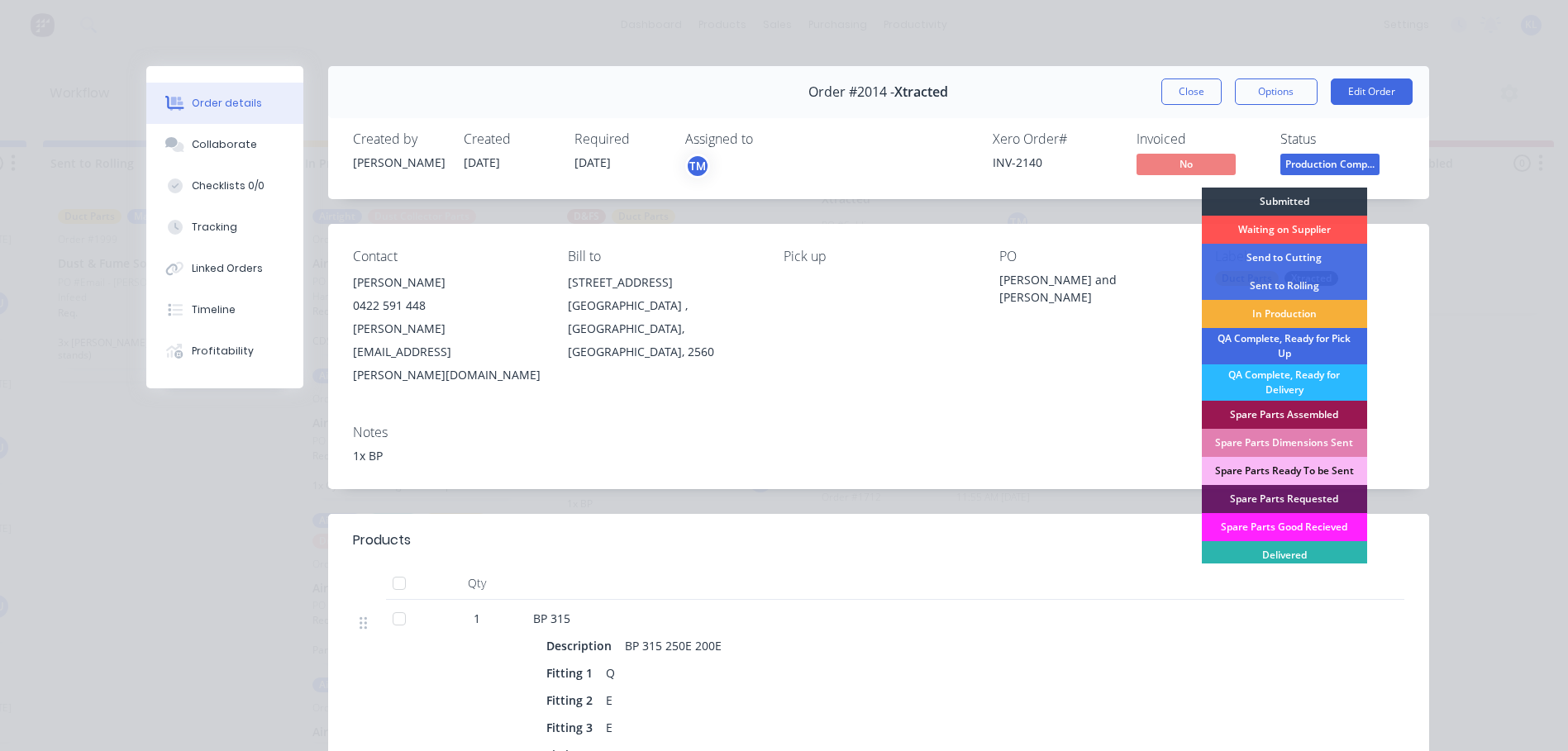
click at [1289, 350] on div "QA Complete, Ready for Pick Up" at bounding box center [1284, 346] width 166 height 37
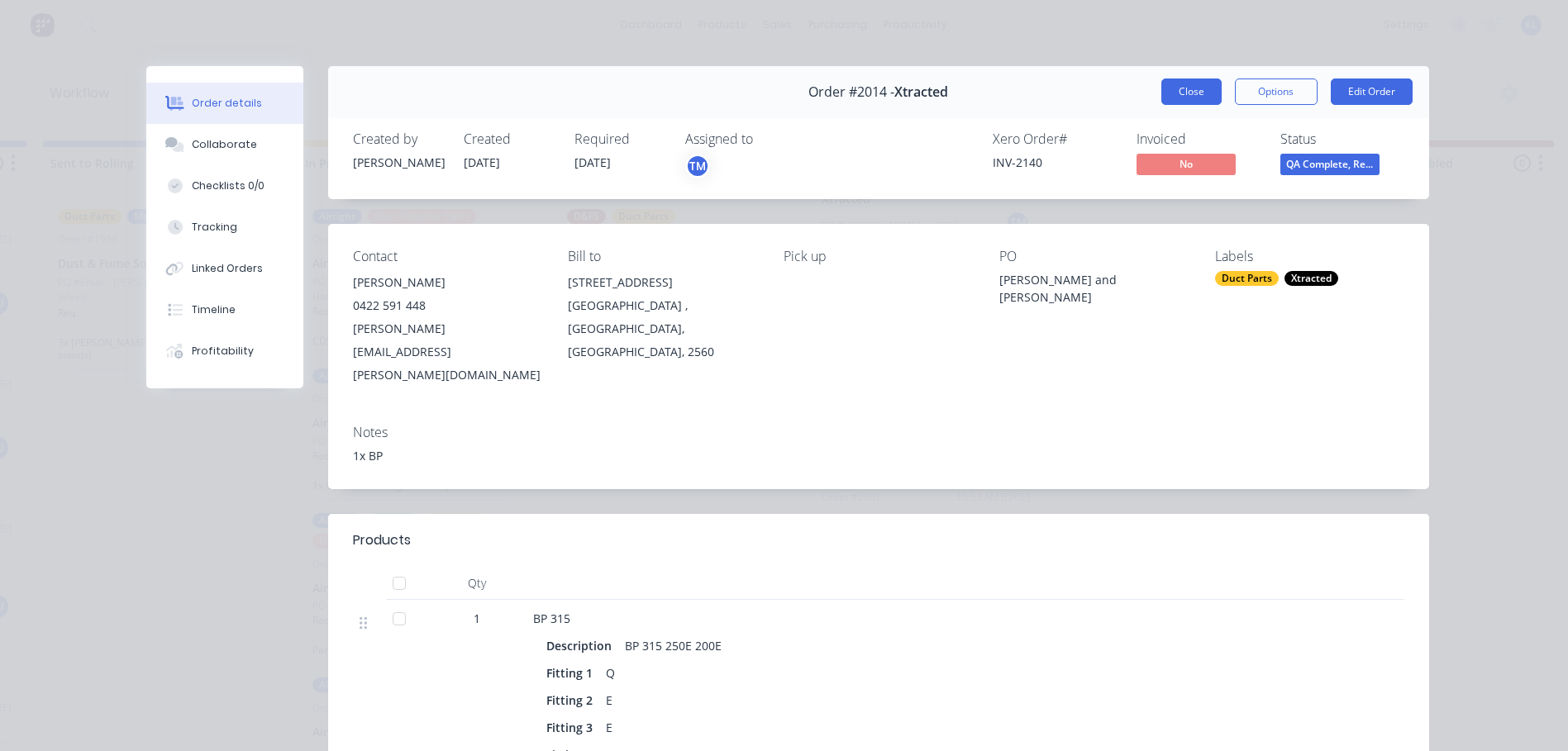
click at [1162, 99] on button "Close" at bounding box center [1191, 92] width 60 height 26
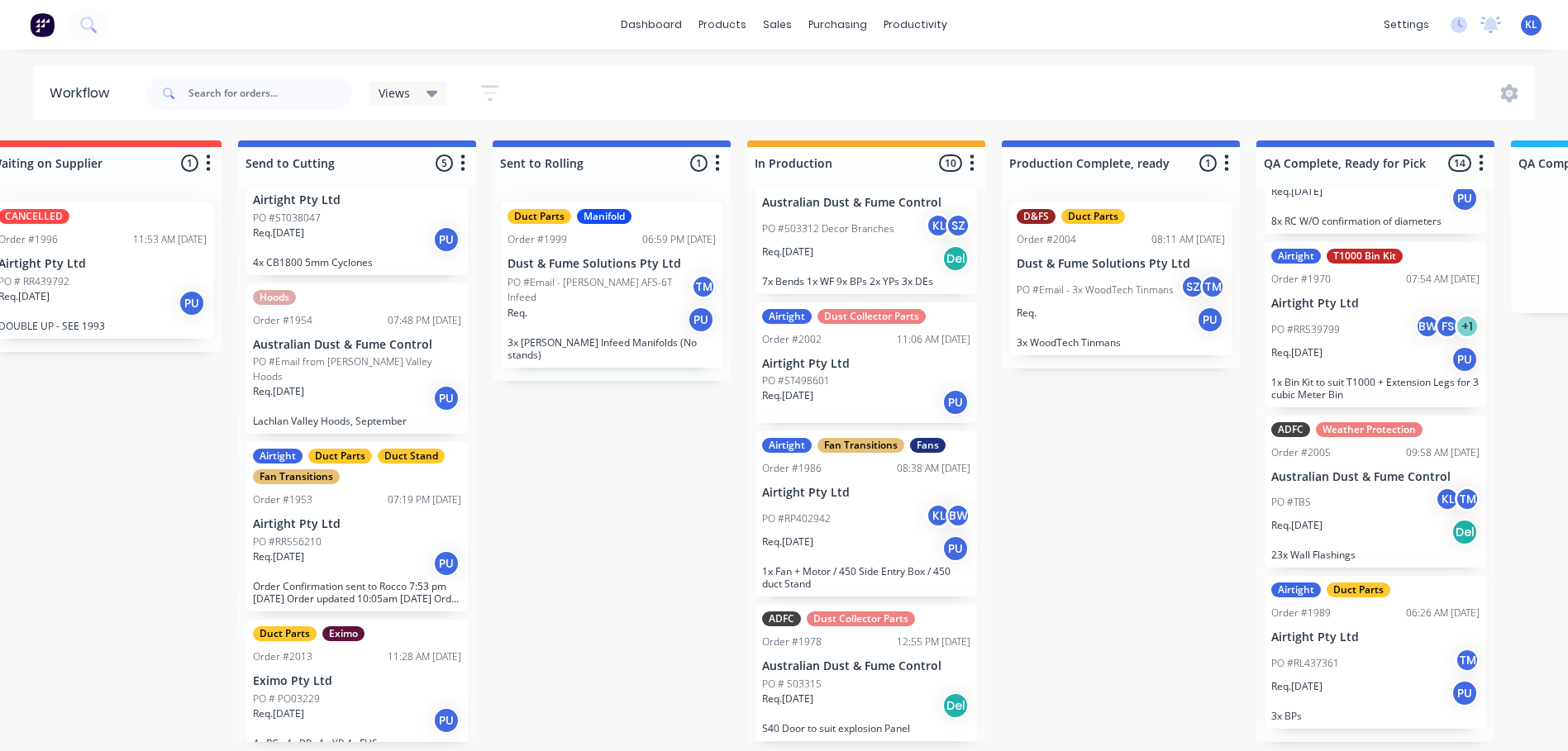
scroll to position [4, 307]
